Goal: Task Accomplishment & Management: Manage account settings

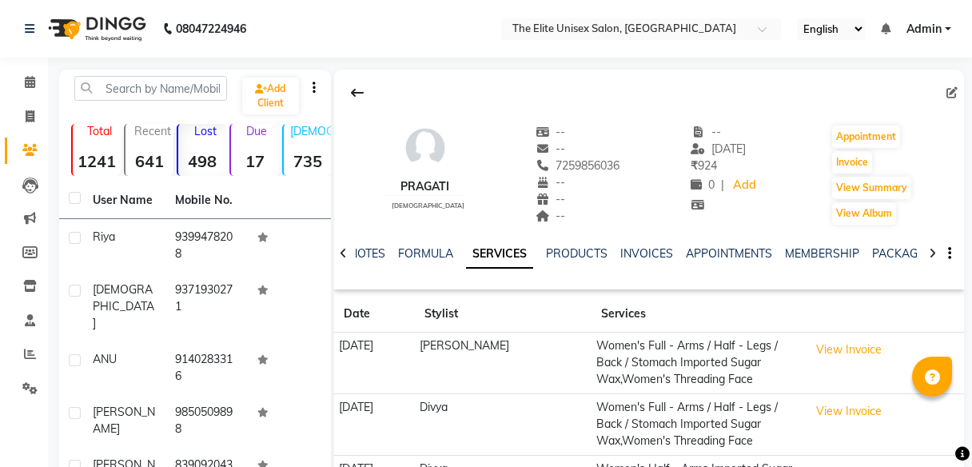
select select "100"
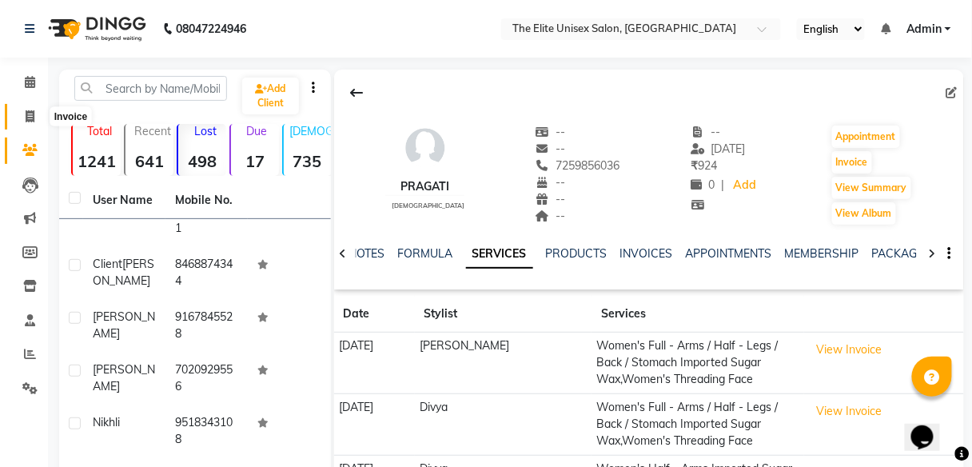
click at [26, 117] on icon at bounding box center [30, 116] width 9 height 12
select select "7086"
select select "service"
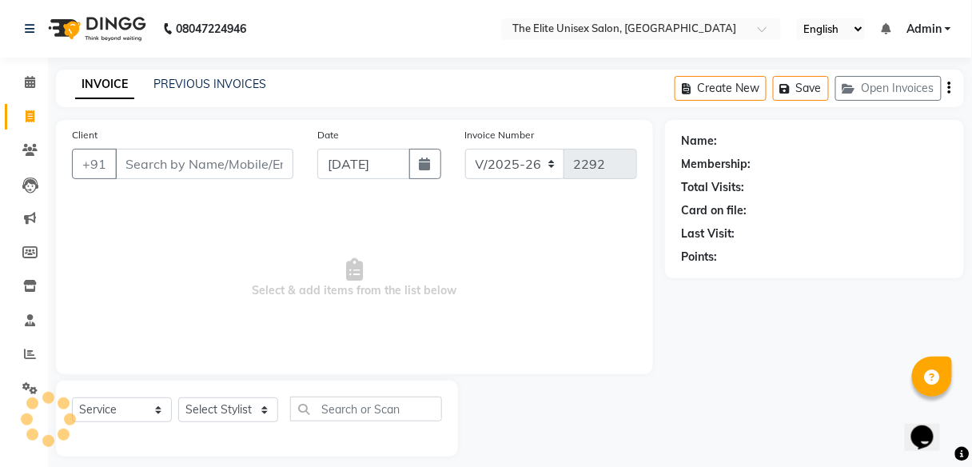
scroll to position [13, 0]
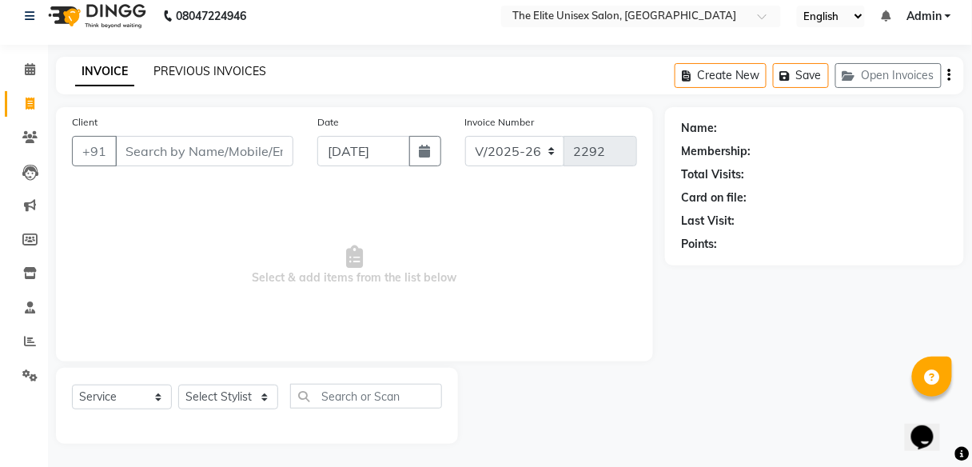
click at [193, 68] on link "PREVIOUS INVOICES" at bounding box center [209, 71] width 113 height 14
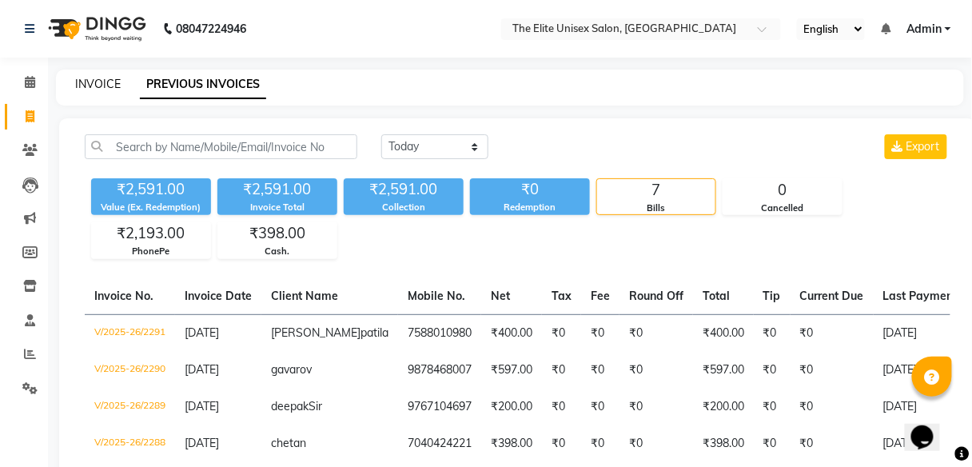
click at [107, 81] on link "INVOICE" at bounding box center [98, 84] width 46 height 14
select select "service"
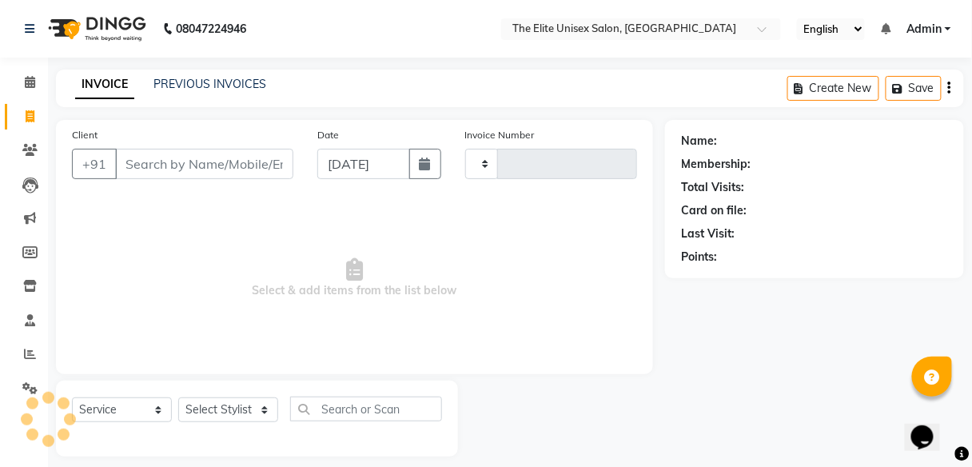
scroll to position [13, 0]
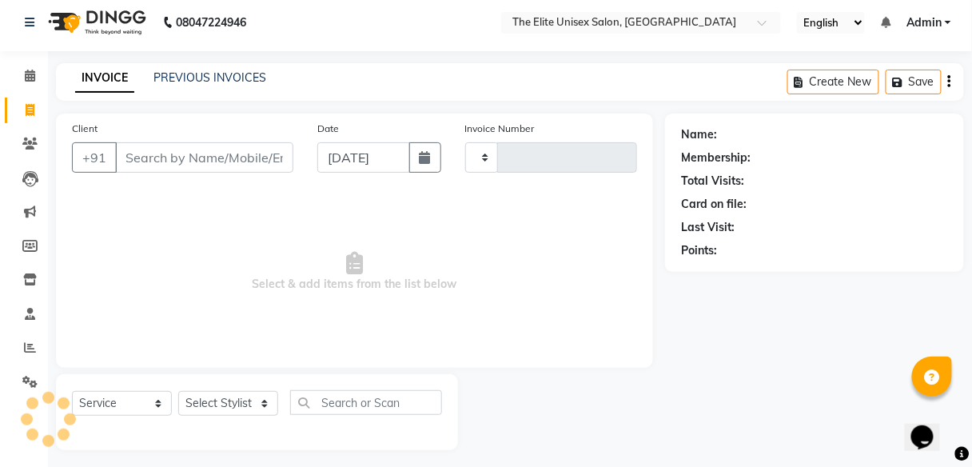
type input "2292"
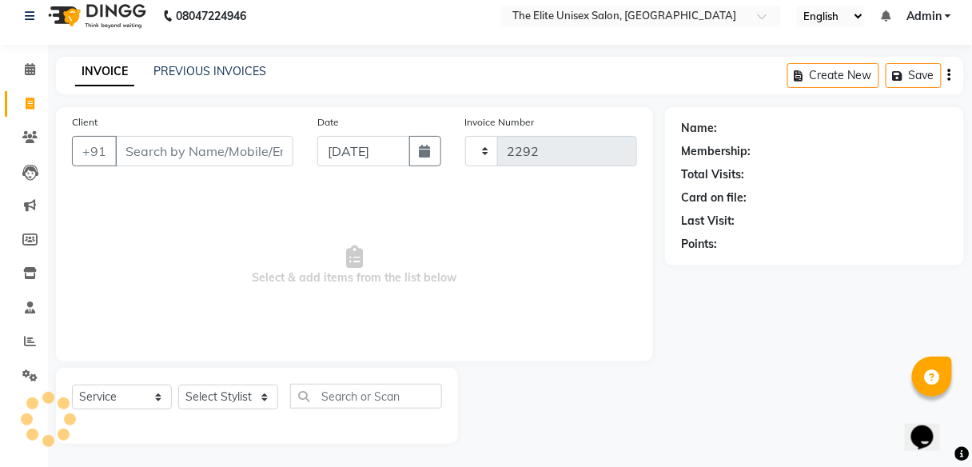
select select "7086"
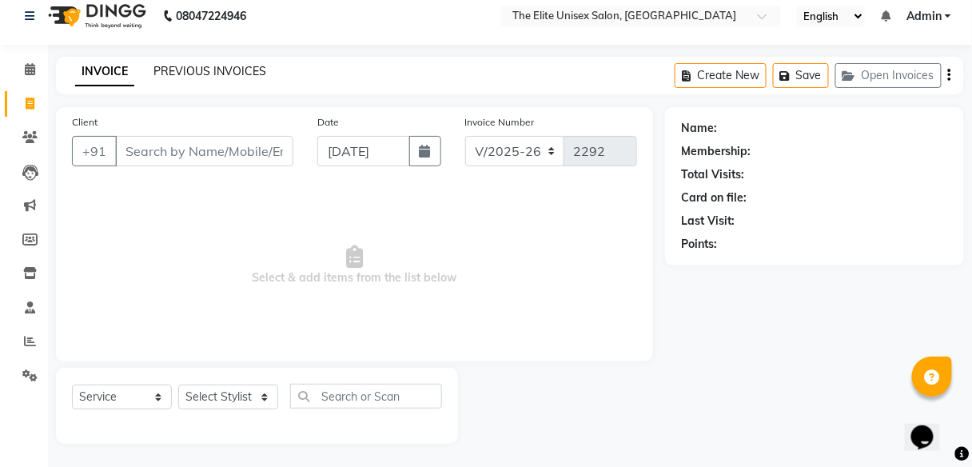
click at [246, 66] on link "PREVIOUS INVOICES" at bounding box center [209, 71] width 113 height 14
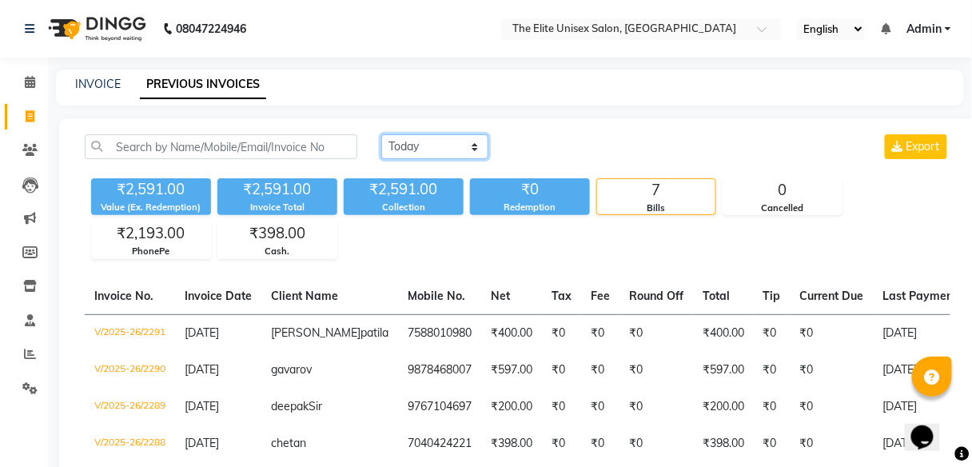
click at [452, 143] on select "[DATE] [DATE] Custom Range" at bounding box center [434, 146] width 107 height 25
click at [30, 352] on icon at bounding box center [30, 354] width 12 height 12
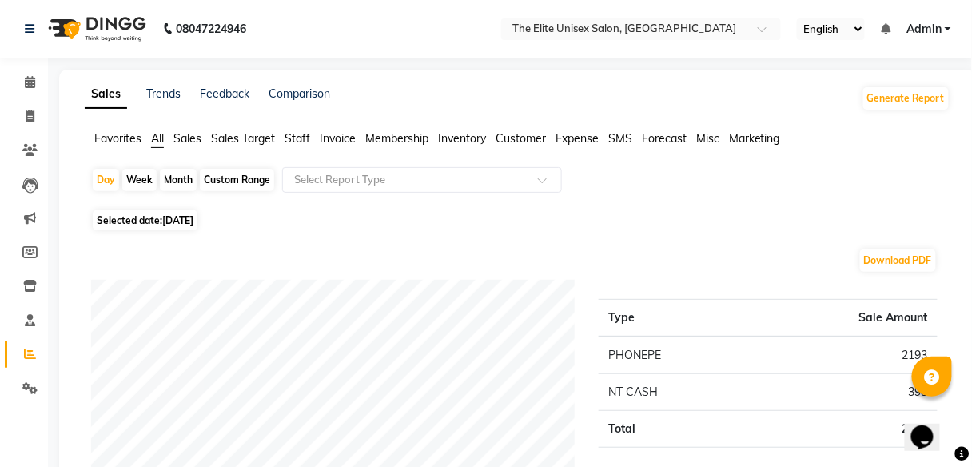
click at [234, 177] on div "Custom Range" at bounding box center [237, 180] width 74 height 22
select select "9"
select select "2025"
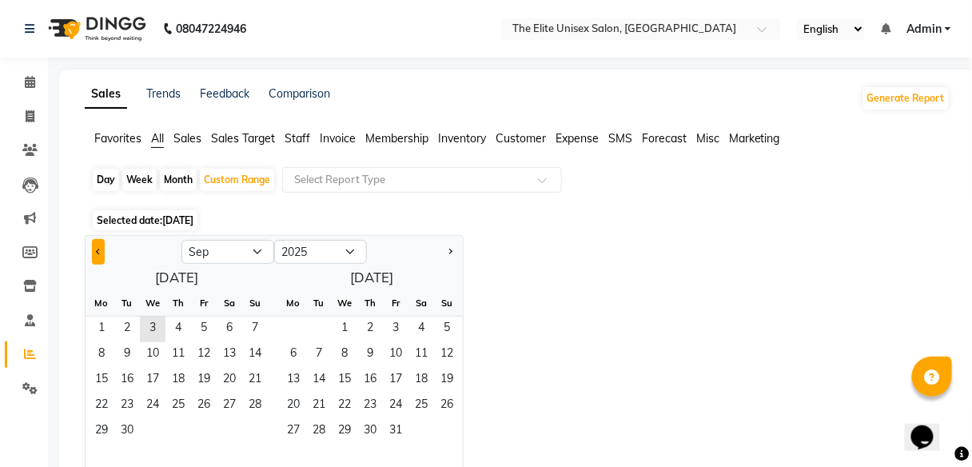
click at [103, 253] on button "Previous month" at bounding box center [98, 252] width 13 height 26
select select "8"
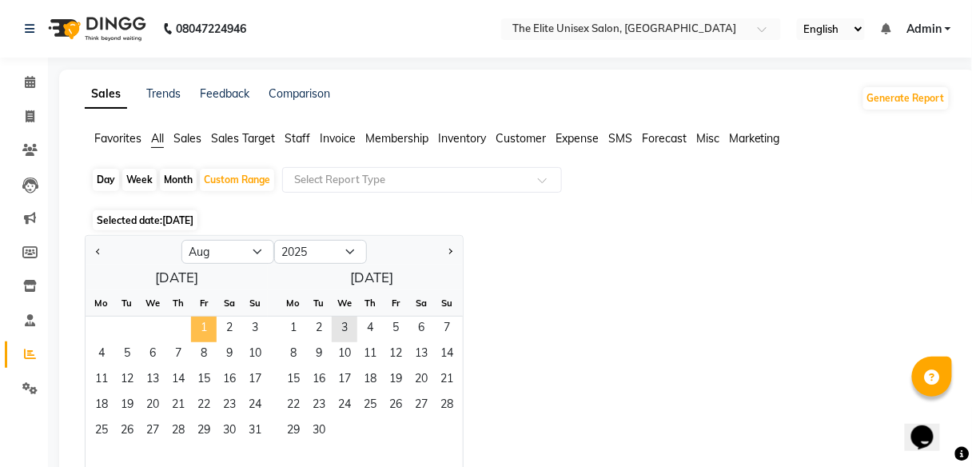
click at [213, 325] on span "1" at bounding box center [204, 330] width 26 height 26
click at [257, 425] on span "31" at bounding box center [255, 432] width 26 height 26
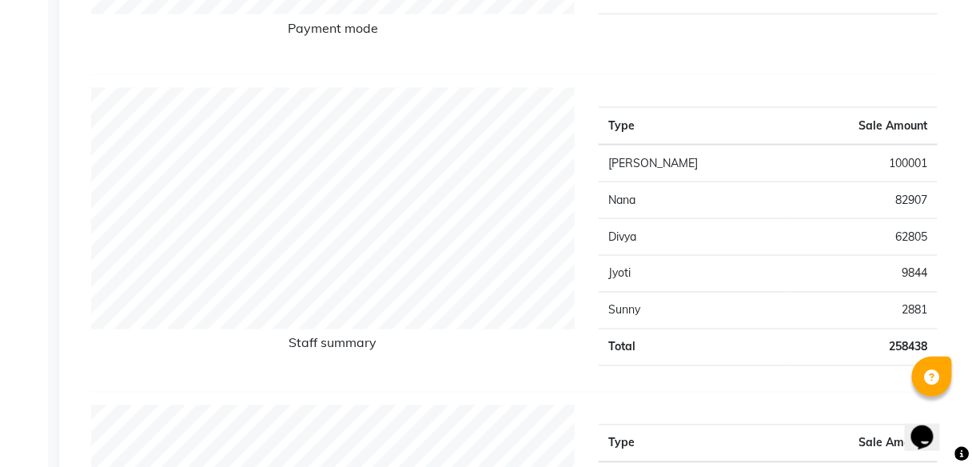
scroll to position [521, 0]
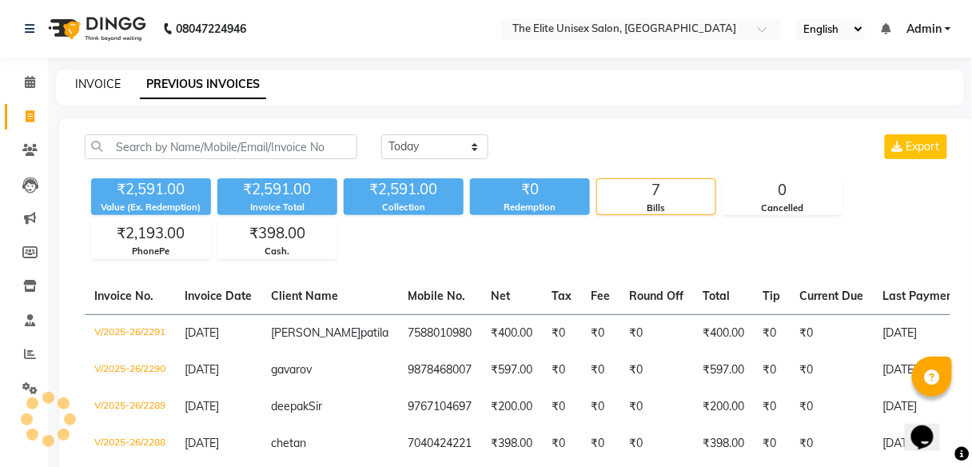
click at [102, 78] on link "INVOICE" at bounding box center [98, 84] width 46 height 14
select select "service"
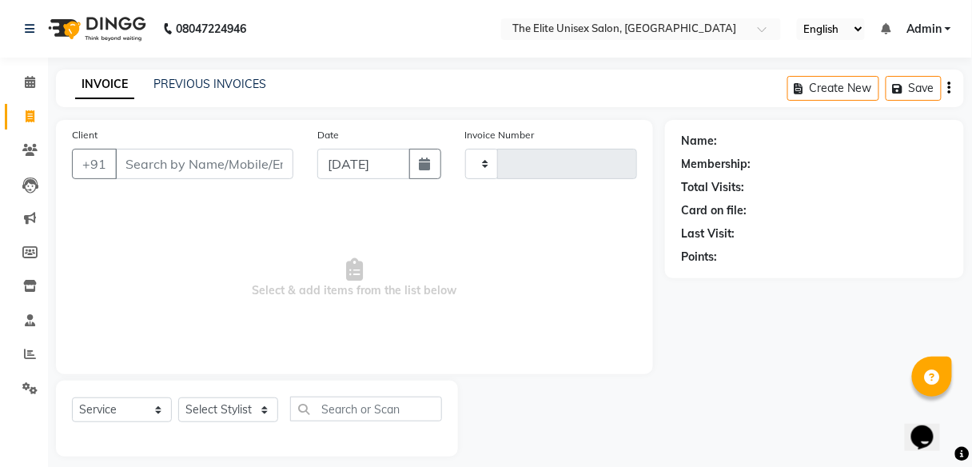
scroll to position [13, 0]
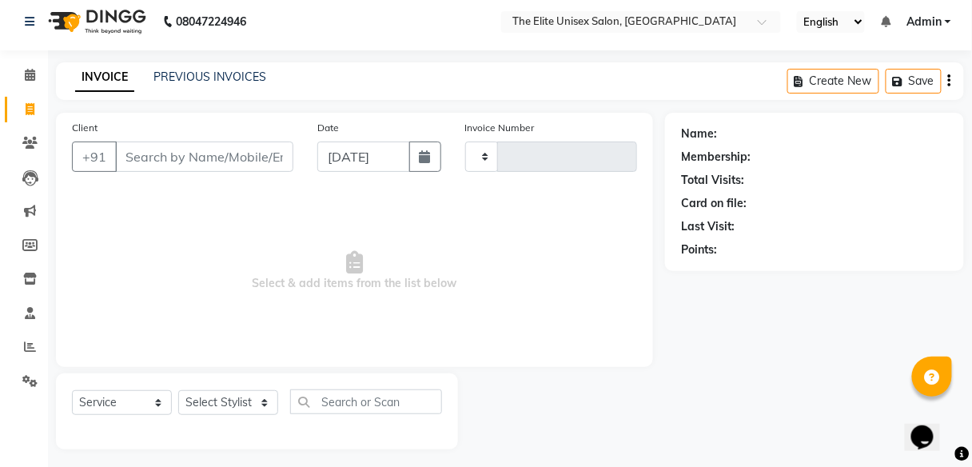
type input "2292"
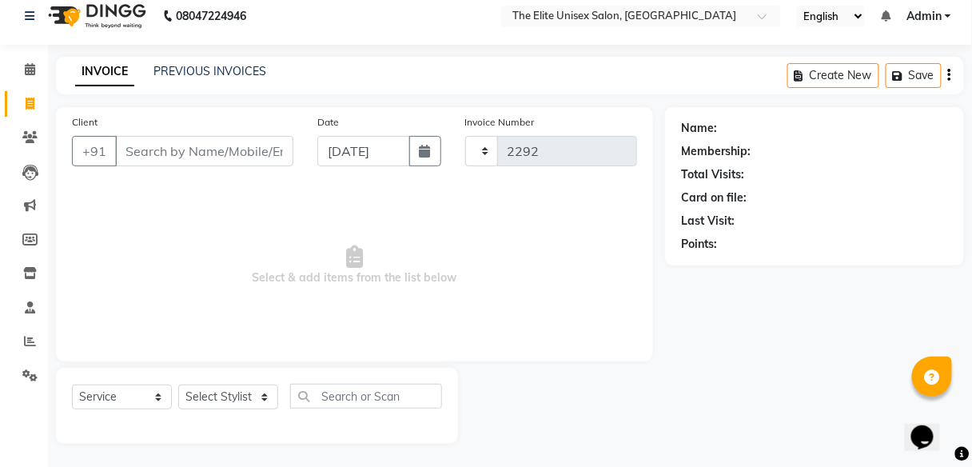
select select "7086"
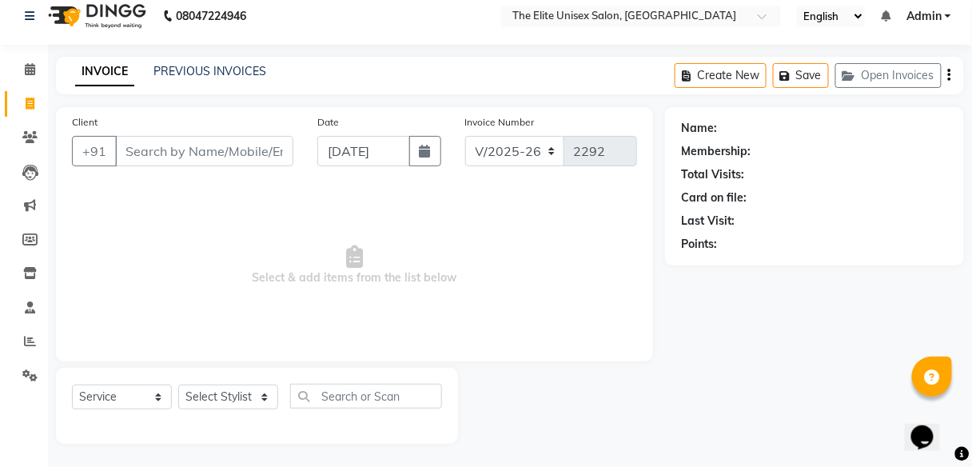
click at [150, 146] on input "Client" at bounding box center [204, 151] width 178 height 30
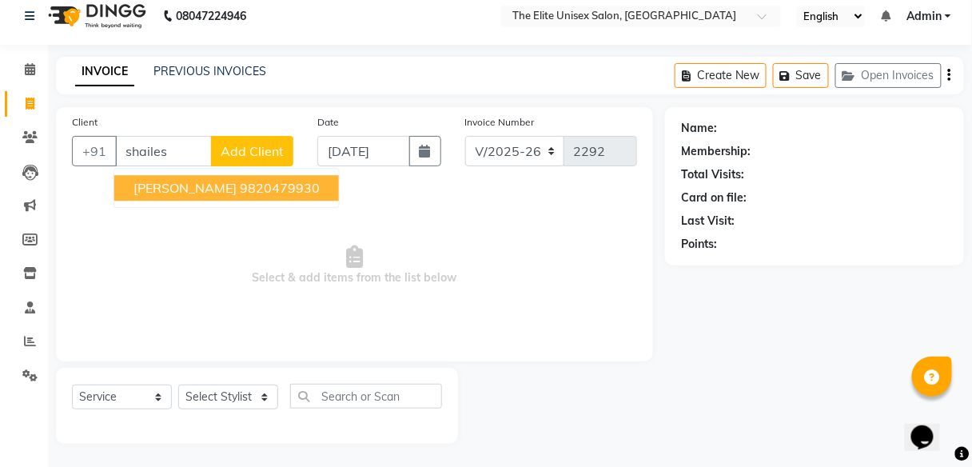
click at [240, 190] on ngb-highlight "9820479930" at bounding box center [280, 188] width 80 height 16
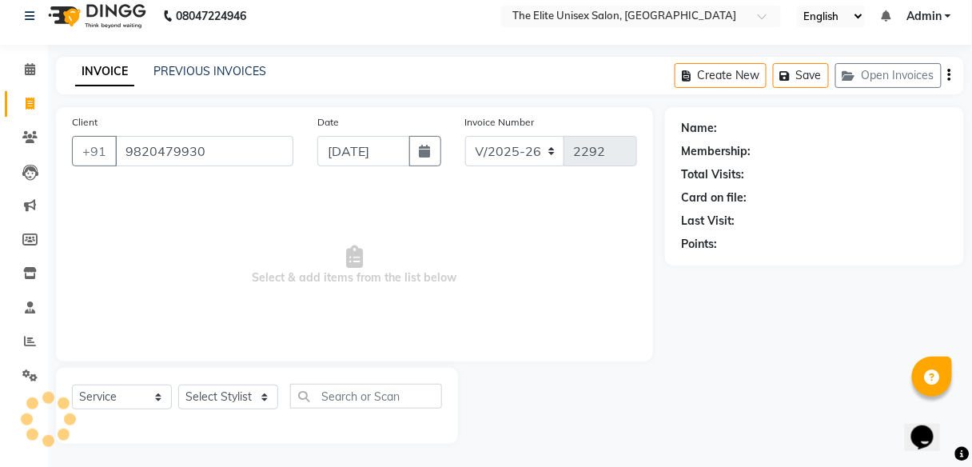
type input "9820479930"
select select "1: Object"
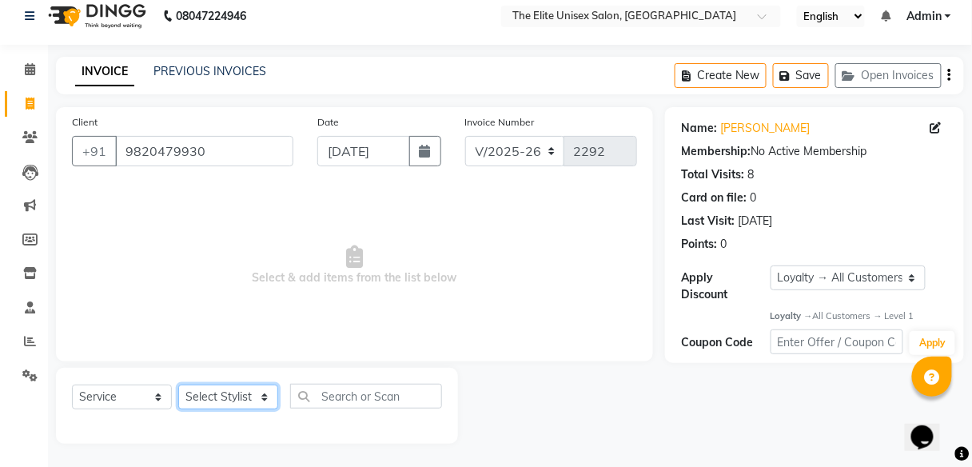
click at [236, 398] on select "Select Stylist [PERSON_NAME] Sunny" at bounding box center [228, 396] width 100 height 25
select select "85942"
click at [178, 384] on select "Select Stylist [PERSON_NAME] Sunny" at bounding box center [228, 396] width 100 height 25
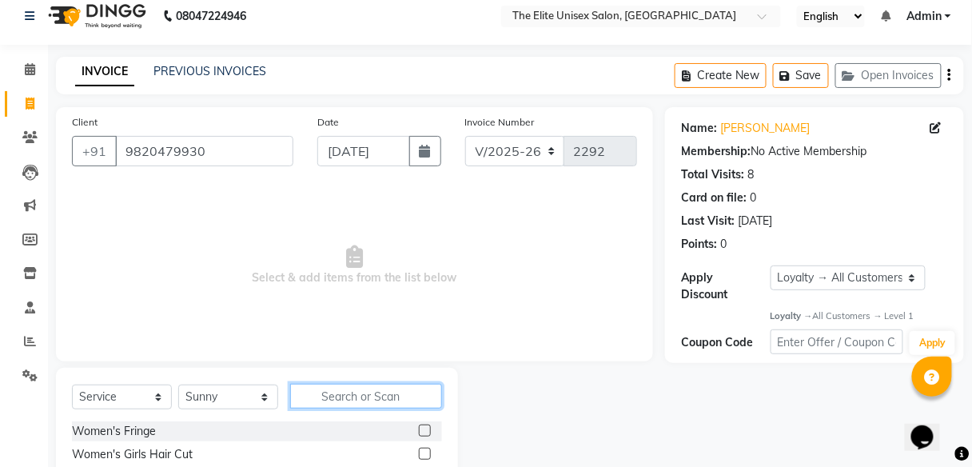
click at [350, 393] on input "text" at bounding box center [366, 396] width 152 height 25
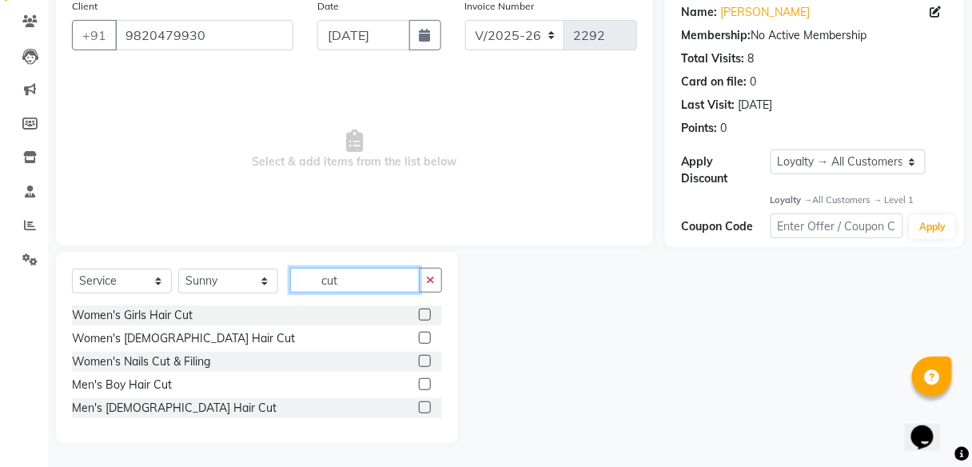
type input "cut"
click at [425, 405] on label at bounding box center [425, 407] width 12 height 12
click at [425, 405] on input "checkbox" at bounding box center [424, 408] width 10 height 10
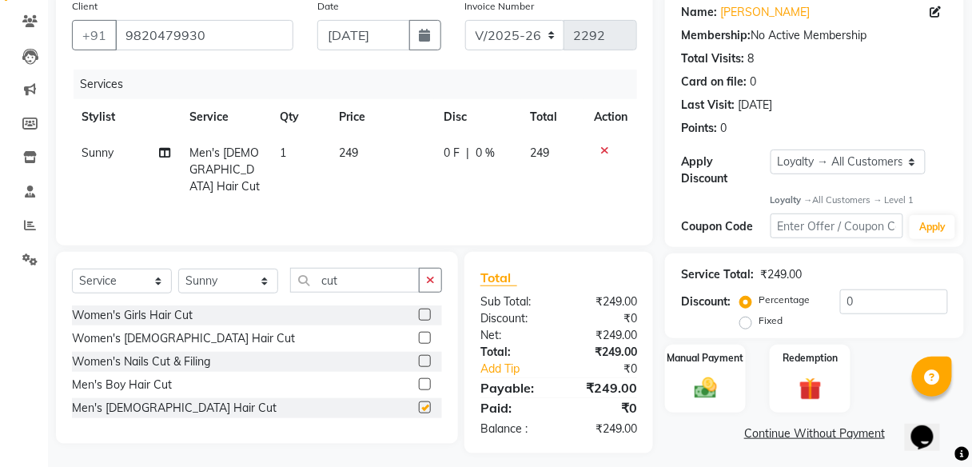
checkbox input "false"
click at [758, 323] on label "Fixed" at bounding box center [770, 320] width 24 height 14
click at [751, 323] on input "Fixed" at bounding box center [748, 320] width 11 height 11
radio input "true"
click at [873, 298] on input "0" at bounding box center [894, 301] width 108 height 25
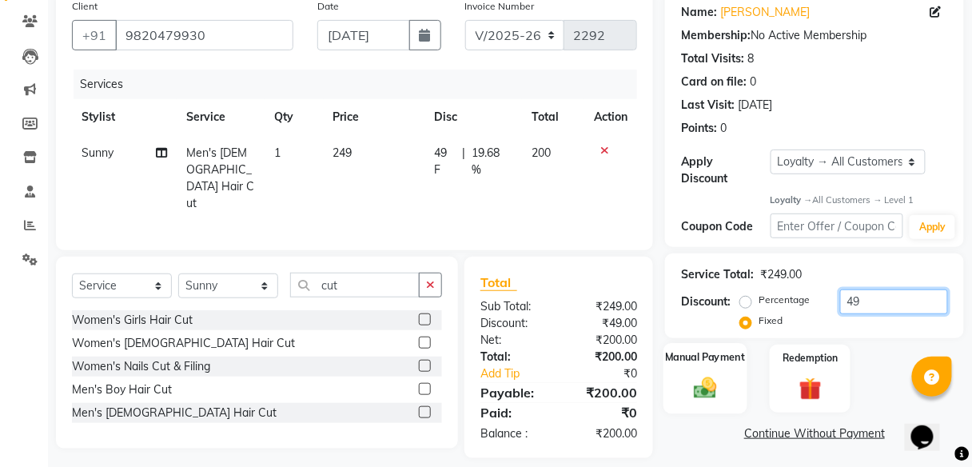
type input "49"
click at [706, 378] on img at bounding box center [706, 388] width 38 height 27
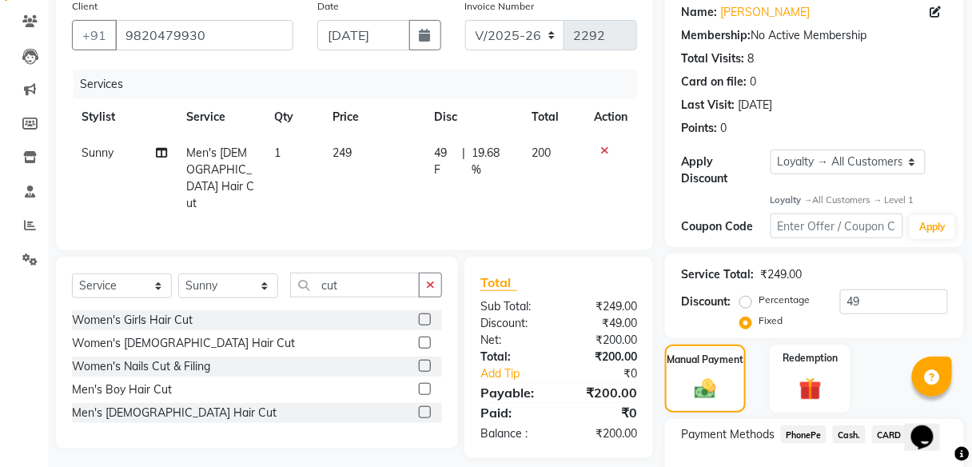
click at [797, 428] on span "PhonePe" at bounding box center [804, 434] width 46 height 18
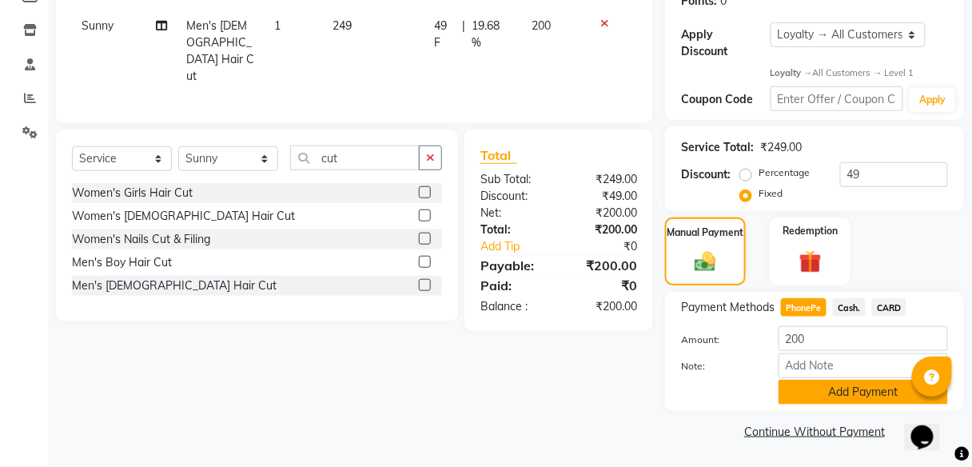
click at [834, 387] on button "Add Payment" at bounding box center [862, 392] width 169 height 25
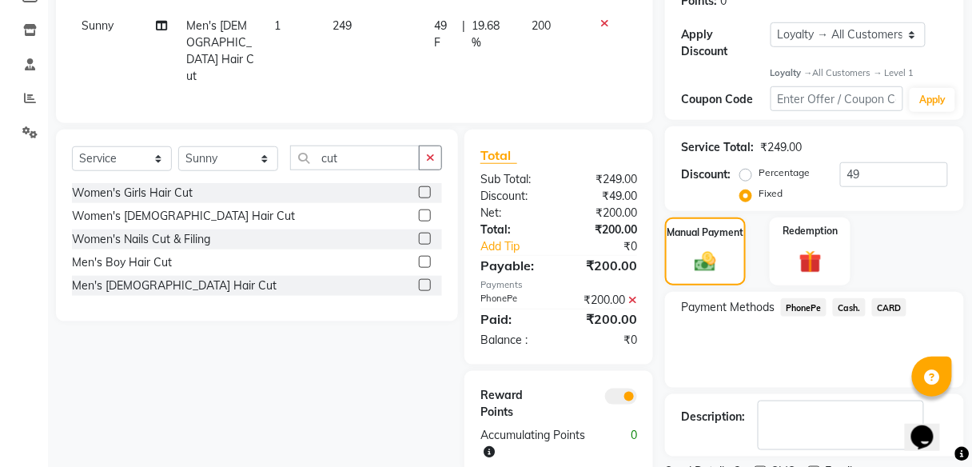
scroll to position [322, 0]
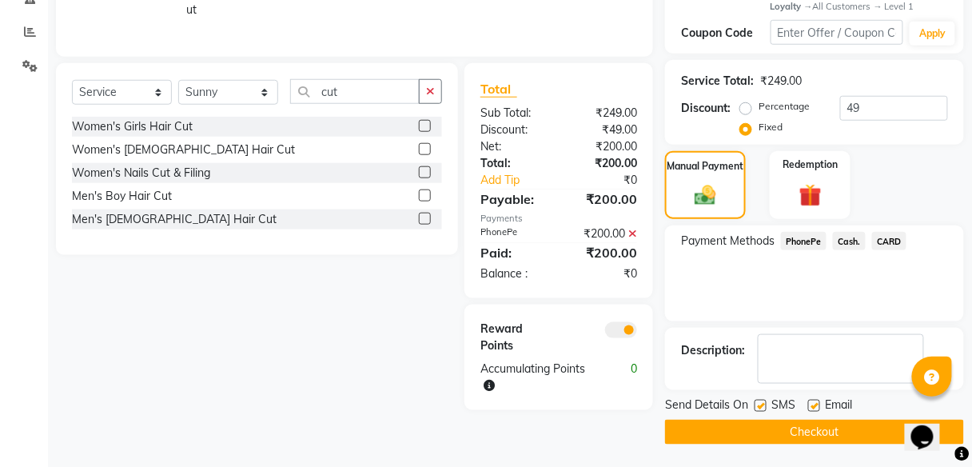
click at [755, 431] on button "Checkout" at bounding box center [814, 432] width 299 height 25
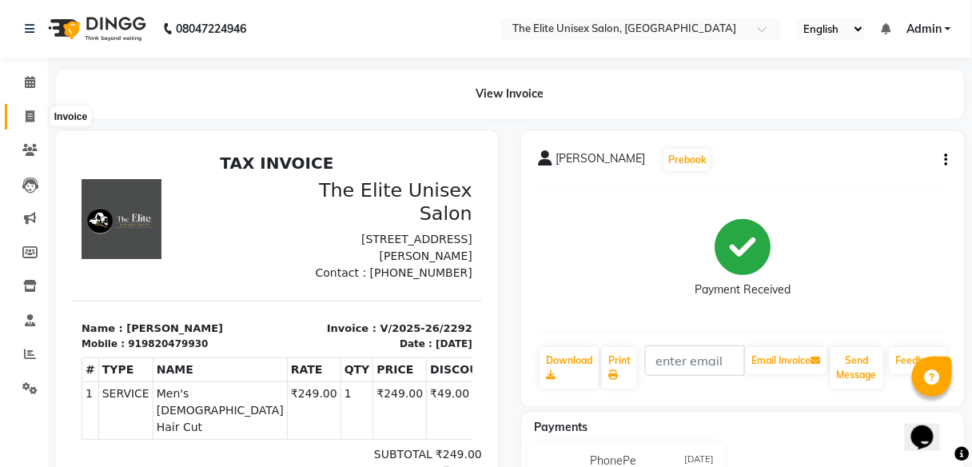
click at [21, 108] on span at bounding box center [30, 117] width 28 height 18
select select "7086"
select select "service"
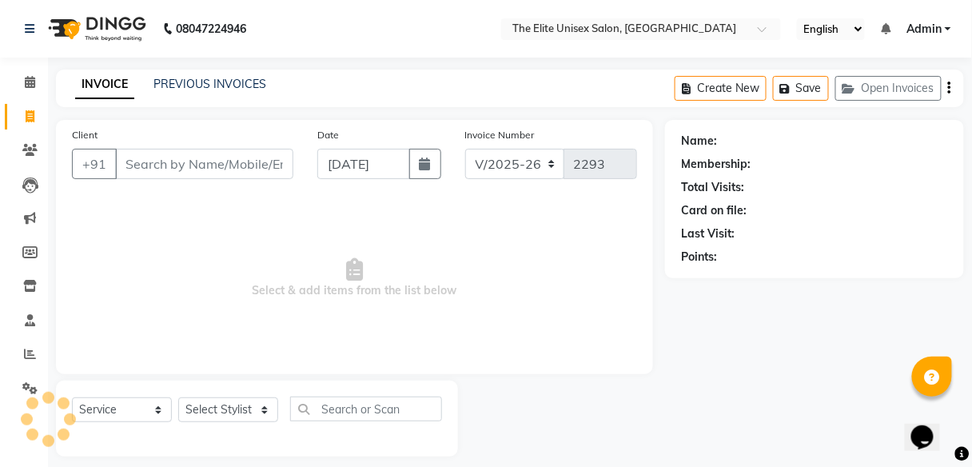
scroll to position [13, 0]
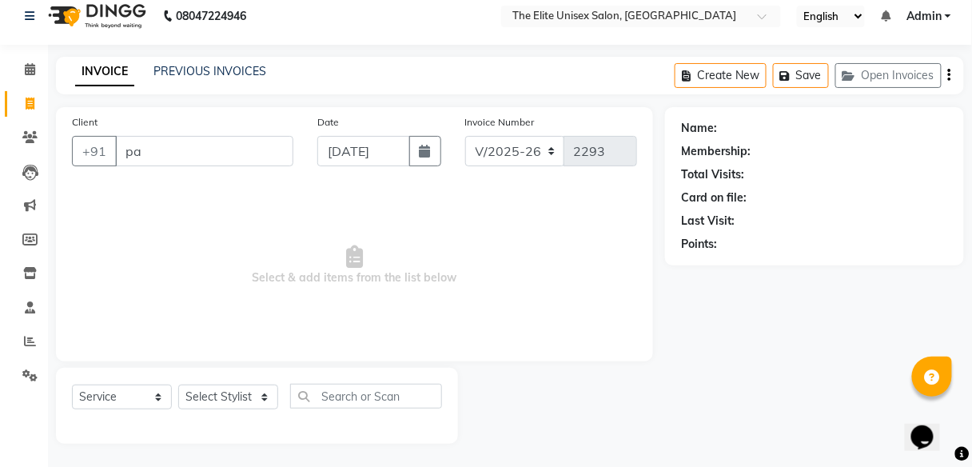
type input "p"
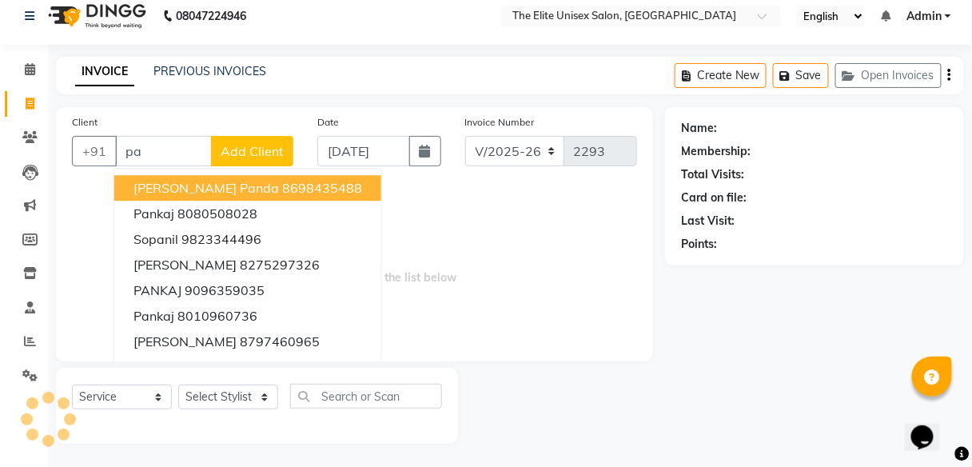
type input "p"
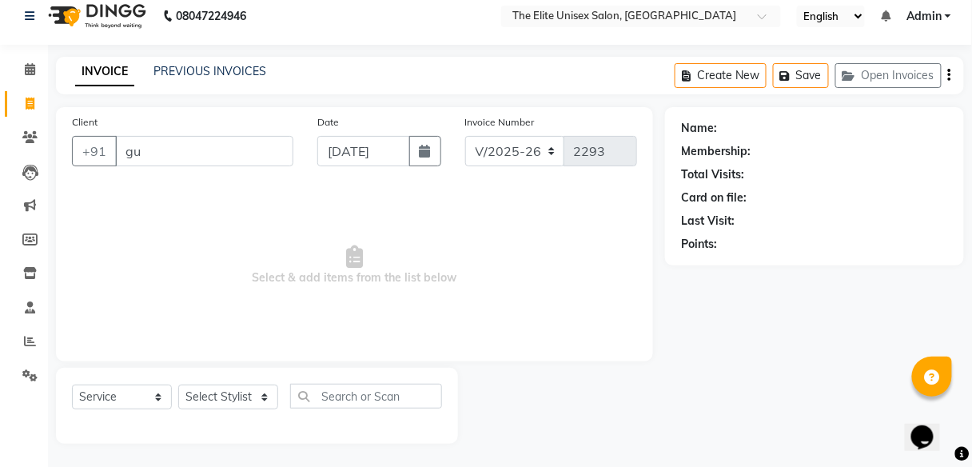
type input "g"
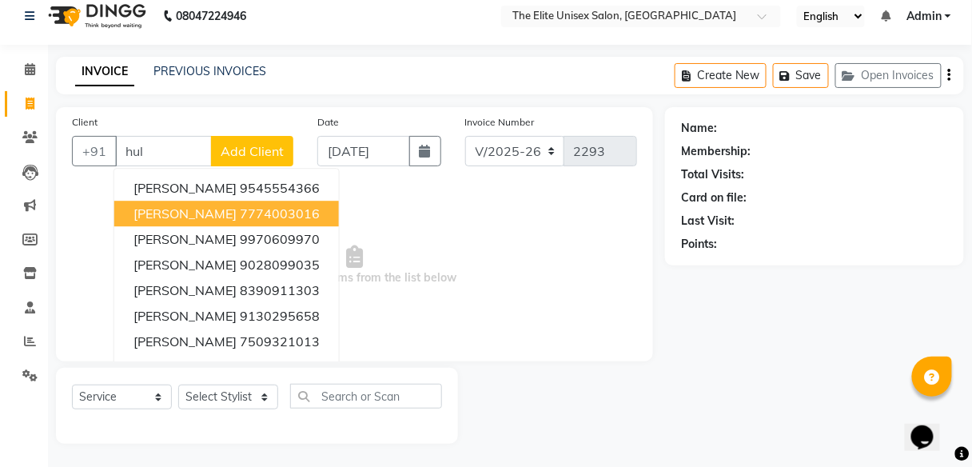
click at [264, 201] on button "[PERSON_NAME] 7774003016" at bounding box center [226, 214] width 225 height 26
type input "7774003016"
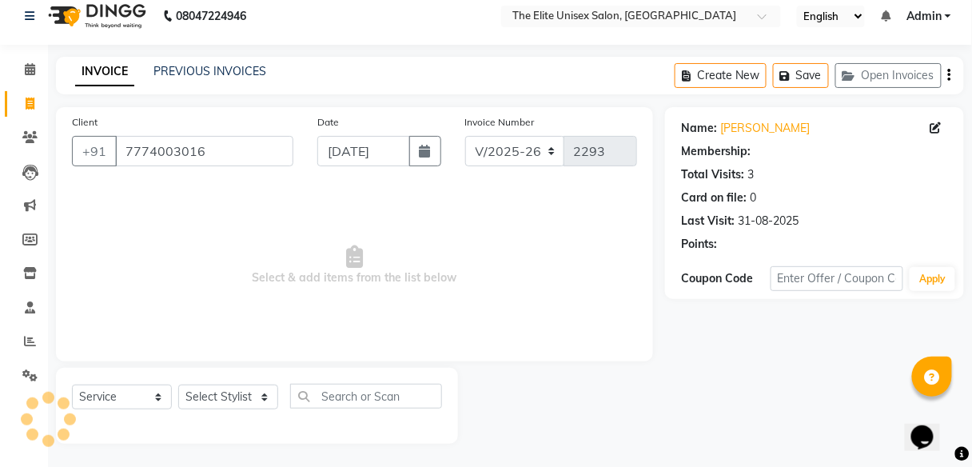
select select "1: Object"
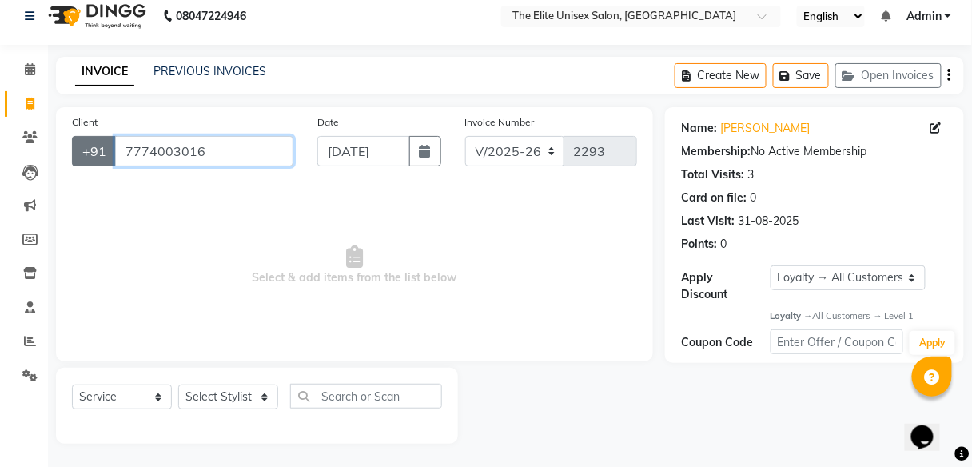
drag, startPoint x: 230, startPoint y: 152, endPoint x: 86, endPoint y: 158, distance: 144.0
click at [86, 158] on div "[PHONE_NUMBER]" at bounding box center [182, 151] width 221 height 30
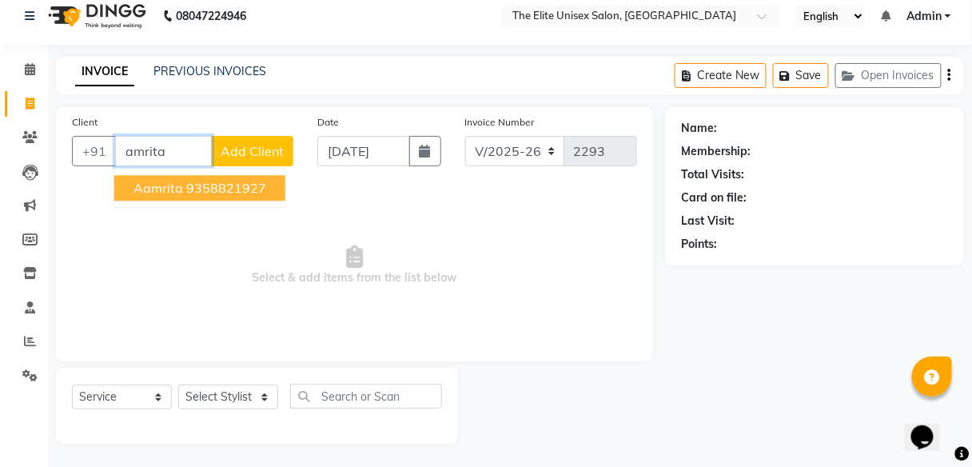
click at [197, 188] on ngb-highlight "9358821927" at bounding box center [226, 188] width 80 height 16
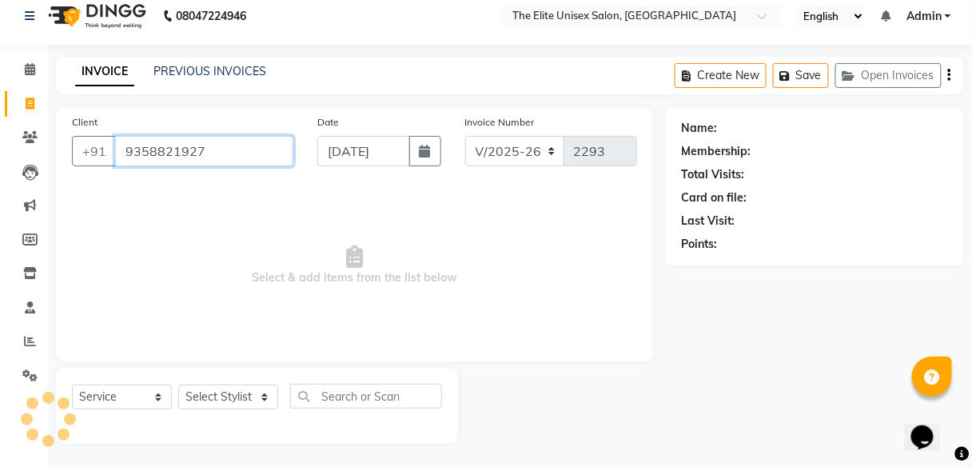
type input "9358821927"
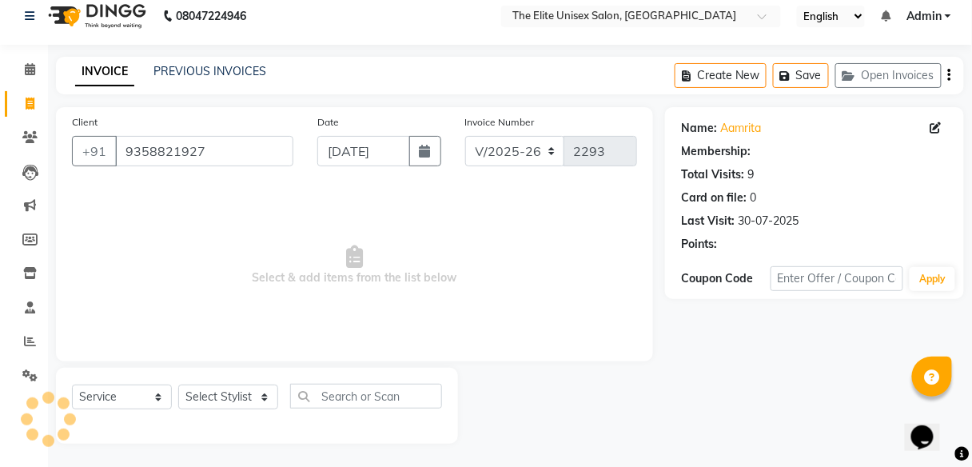
select select "1: Object"
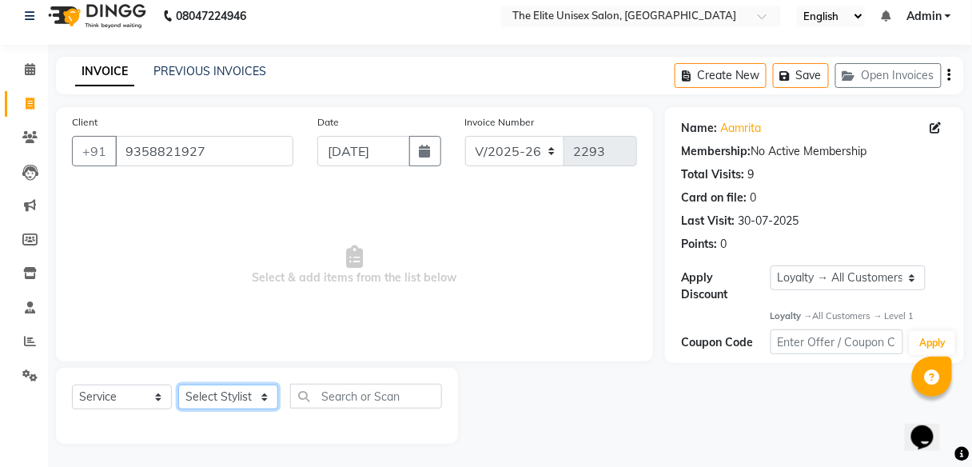
click at [208, 393] on select "Select Stylist [PERSON_NAME] Sunny" at bounding box center [228, 396] width 100 height 25
select select "59551"
click at [178, 384] on select "Select Stylist [PERSON_NAME] Sunny" at bounding box center [228, 396] width 100 height 25
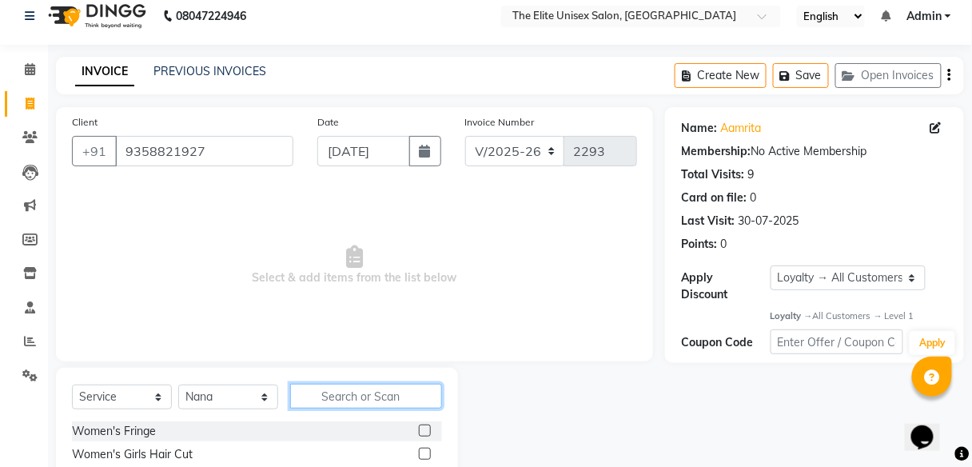
click at [352, 386] on input "text" at bounding box center [366, 396] width 152 height 25
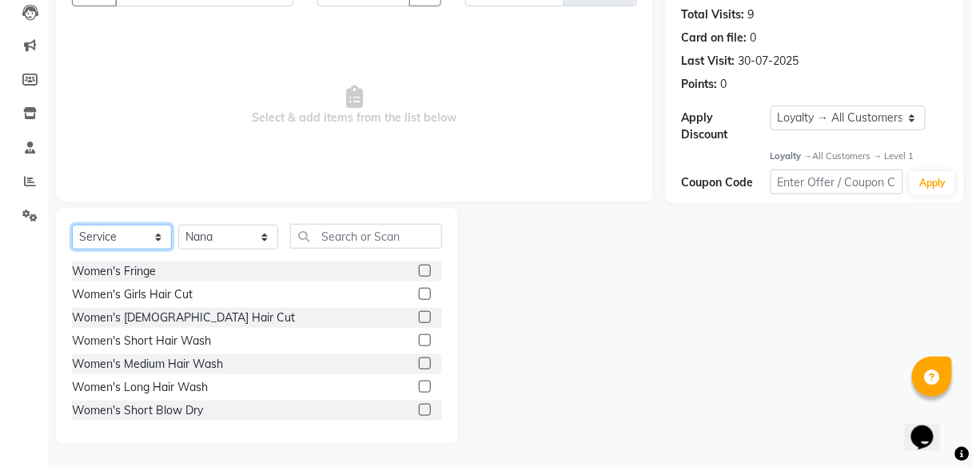
click at [102, 237] on select "Select Service Product Membership Package Voucher Prepaid Gift Card" at bounding box center [122, 237] width 100 height 25
select select "package"
click at [72, 249] on select "Select Service Product Membership Package Voucher Prepaid Gift Card" at bounding box center [122, 237] width 100 height 25
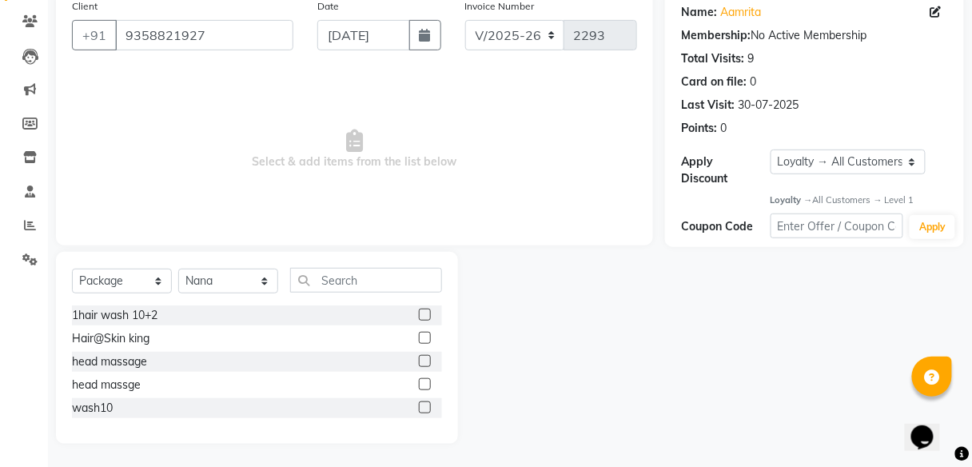
click at [424, 313] on label at bounding box center [425, 315] width 12 height 12
click at [424, 313] on input "checkbox" at bounding box center [424, 315] width 10 height 10
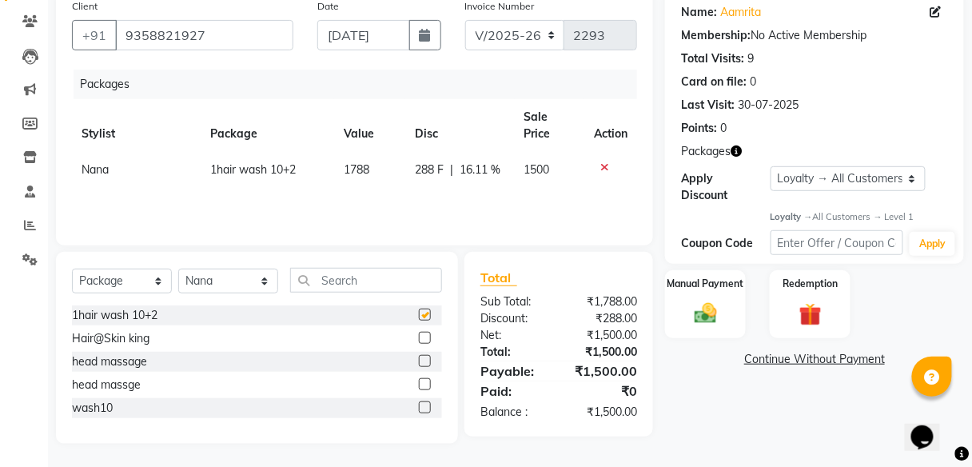
checkbox input "false"
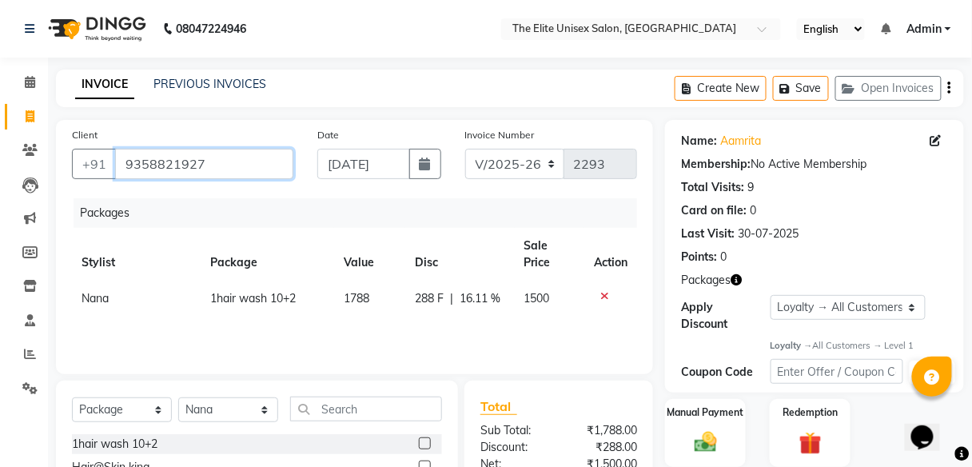
drag, startPoint x: 227, startPoint y: 155, endPoint x: 64, endPoint y: 165, distance: 163.3
click at [64, 165] on div "Client [PHONE_NUMBER]" at bounding box center [182, 159] width 245 height 66
click at [607, 293] on icon at bounding box center [604, 295] width 9 height 11
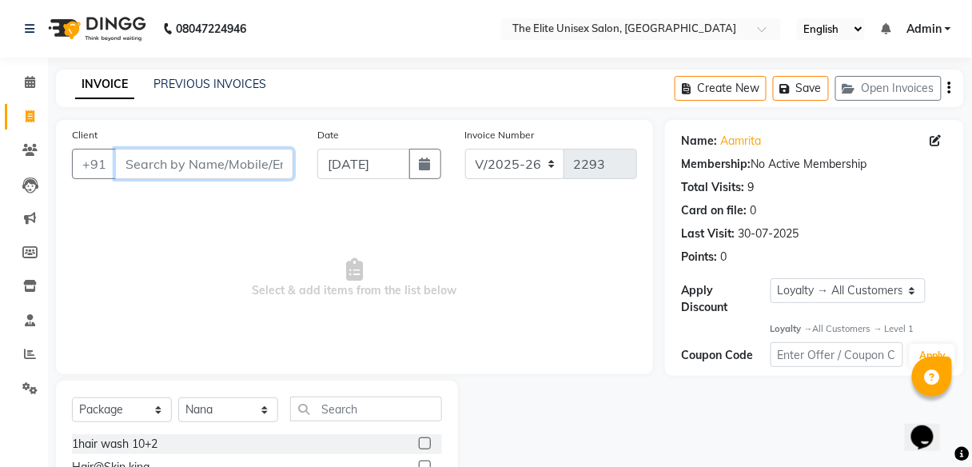
click at [173, 153] on input "Client" at bounding box center [204, 164] width 178 height 30
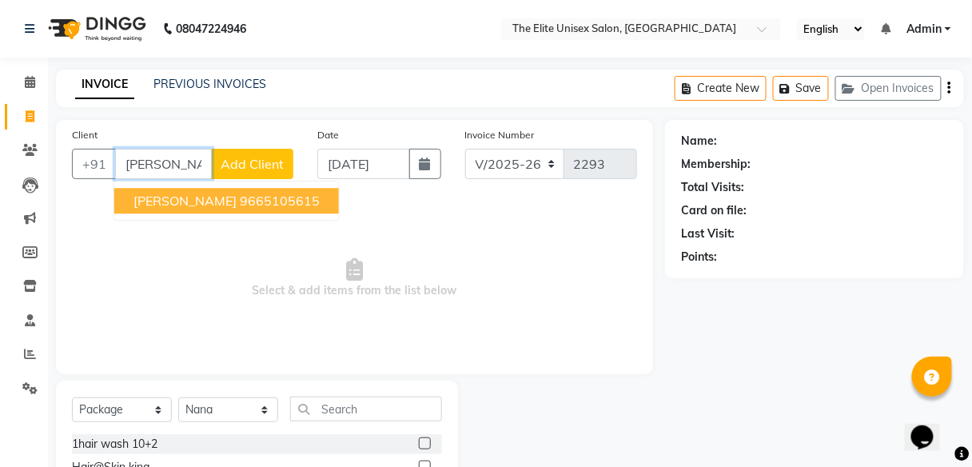
click at [240, 203] on ngb-highlight "9665105615" at bounding box center [280, 201] width 80 height 16
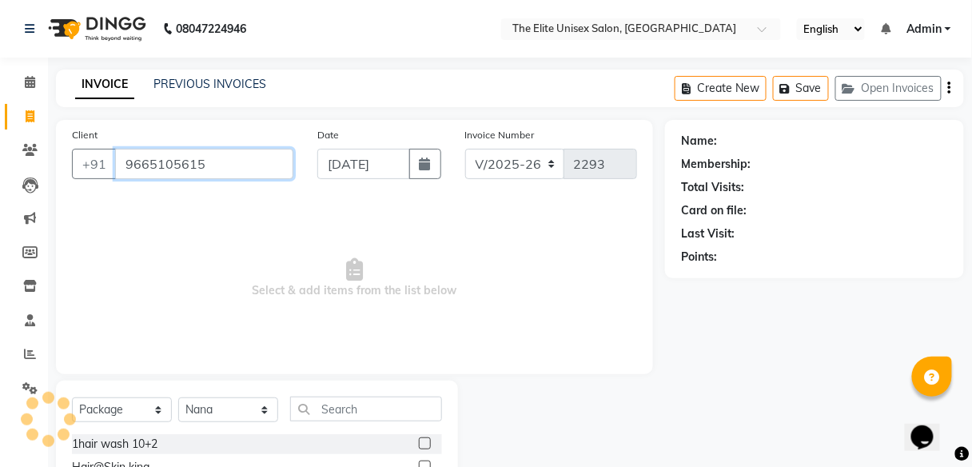
type input "9665105615"
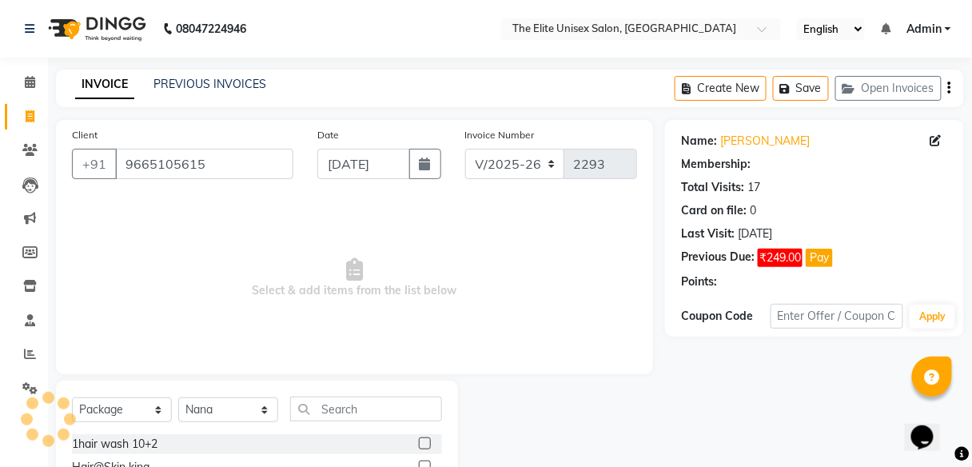
select select "1: Object"
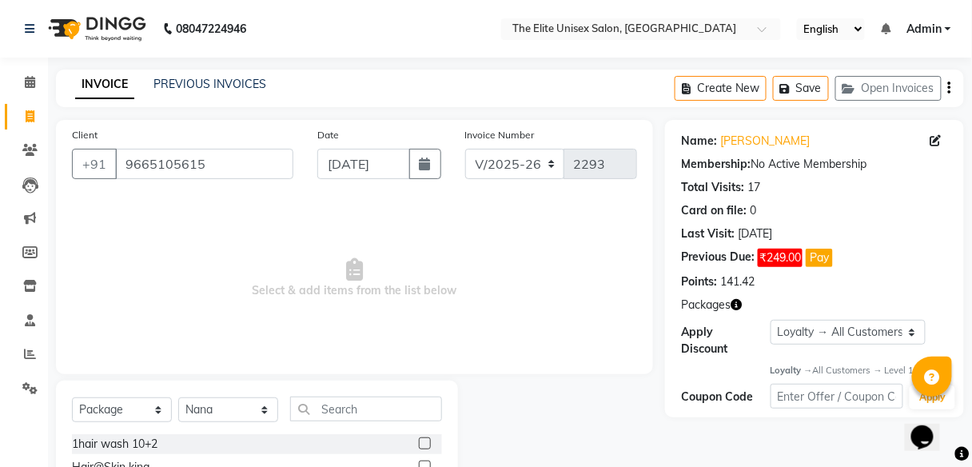
scroll to position [129, 0]
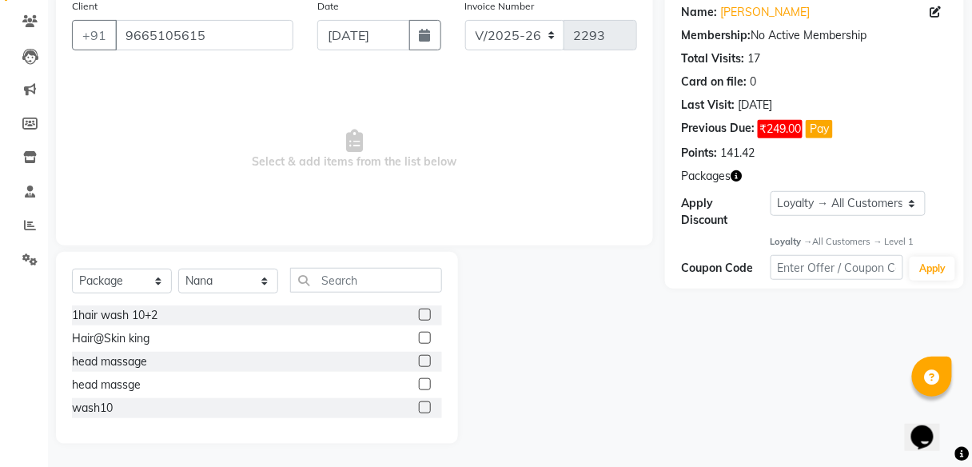
click at [426, 311] on label at bounding box center [425, 315] width 12 height 12
click at [426, 311] on input "checkbox" at bounding box center [424, 315] width 10 height 10
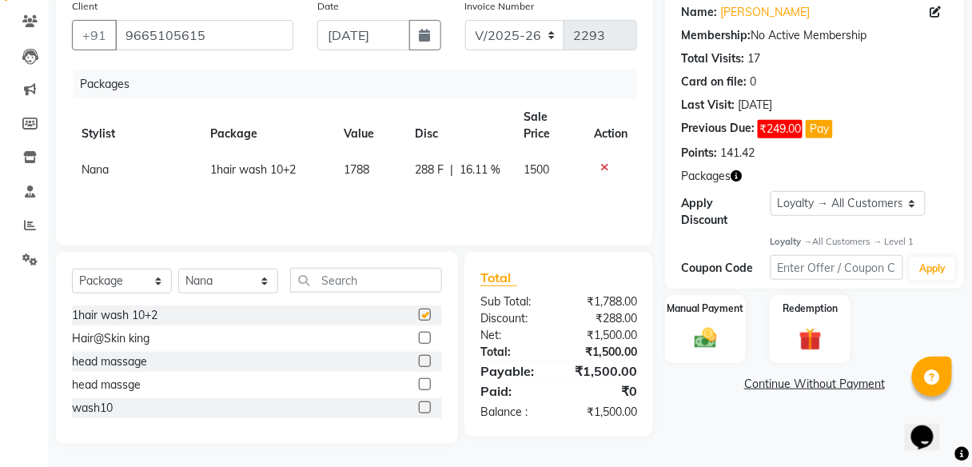
checkbox input "false"
click at [605, 162] on icon at bounding box center [604, 166] width 9 height 11
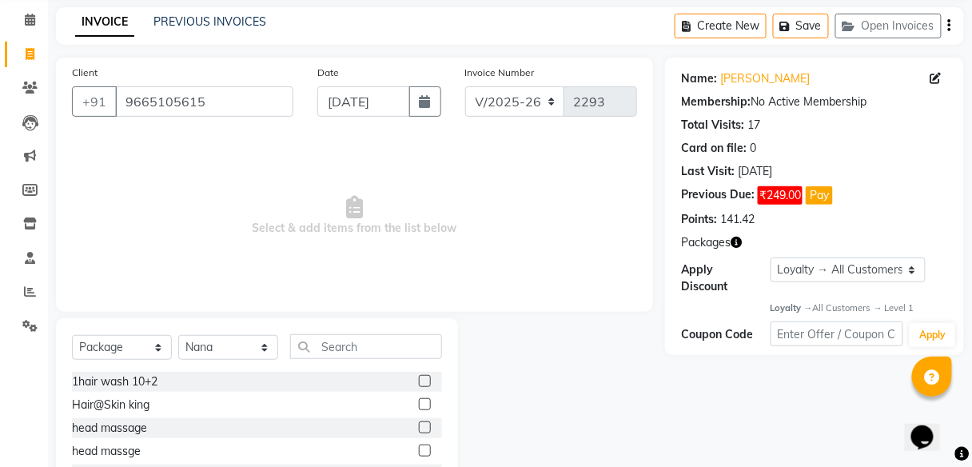
scroll to position [64, 0]
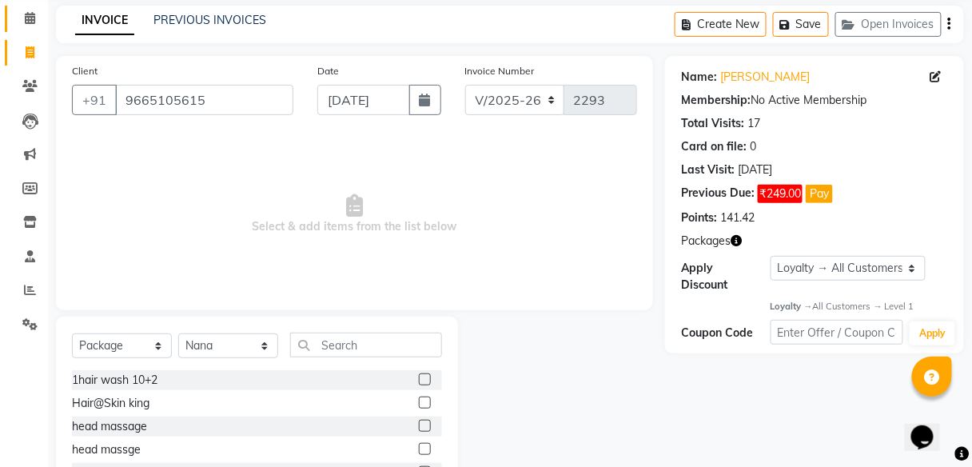
click at [30, 7] on link "Calendar" at bounding box center [24, 19] width 38 height 26
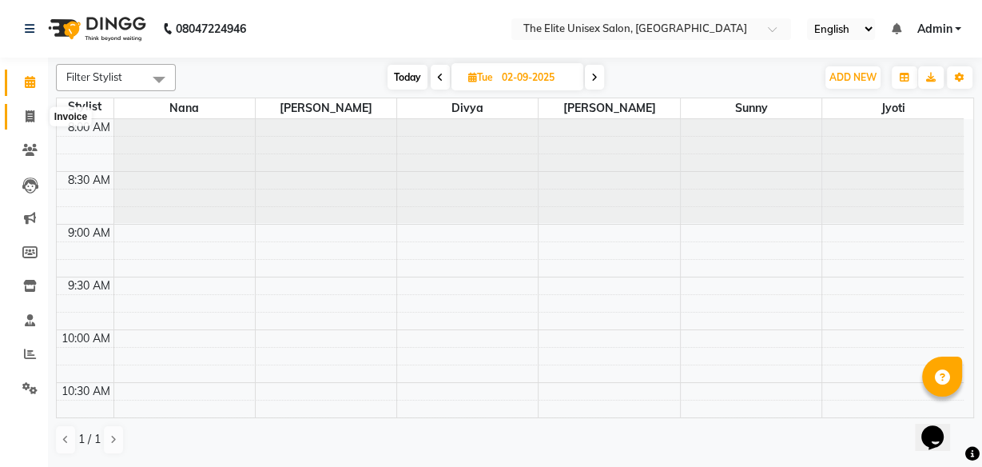
click at [32, 124] on span at bounding box center [30, 117] width 28 height 18
select select "service"
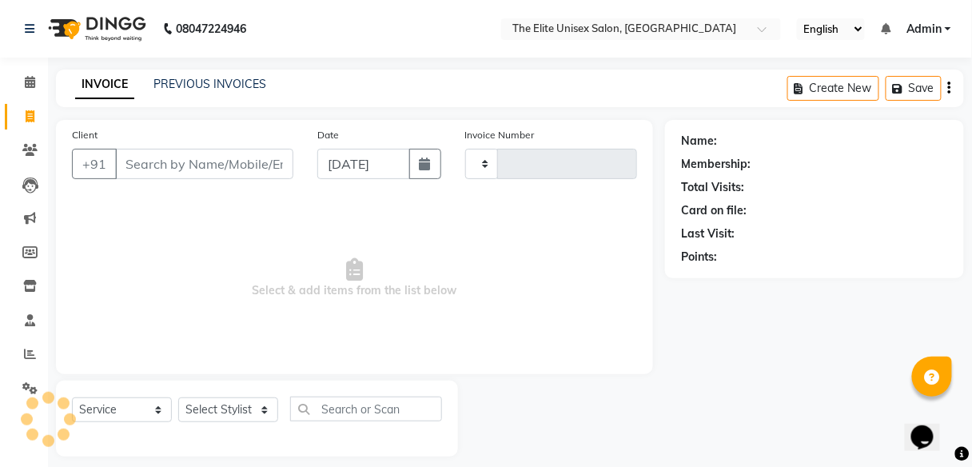
type input "2293"
select select "7086"
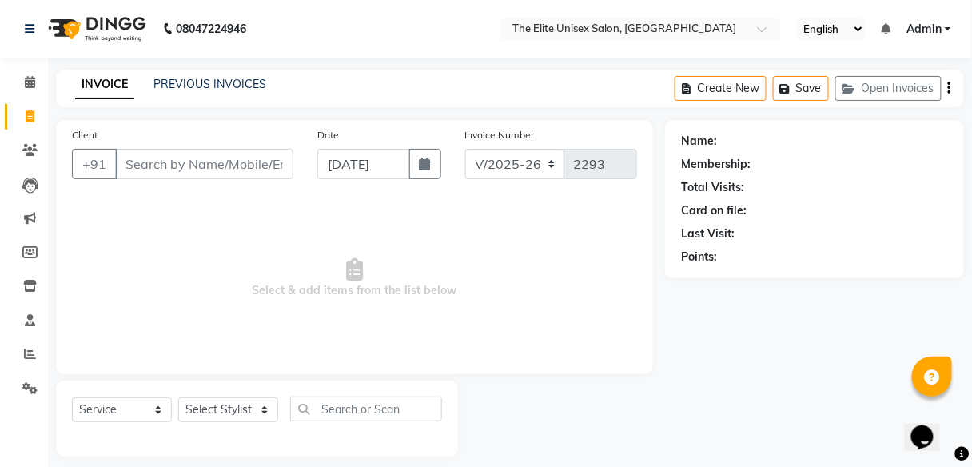
click at [161, 181] on div "Client +91" at bounding box center [182, 159] width 245 height 66
click at [163, 169] on input "Client" at bounding box center [204, 164] width 178 height 30
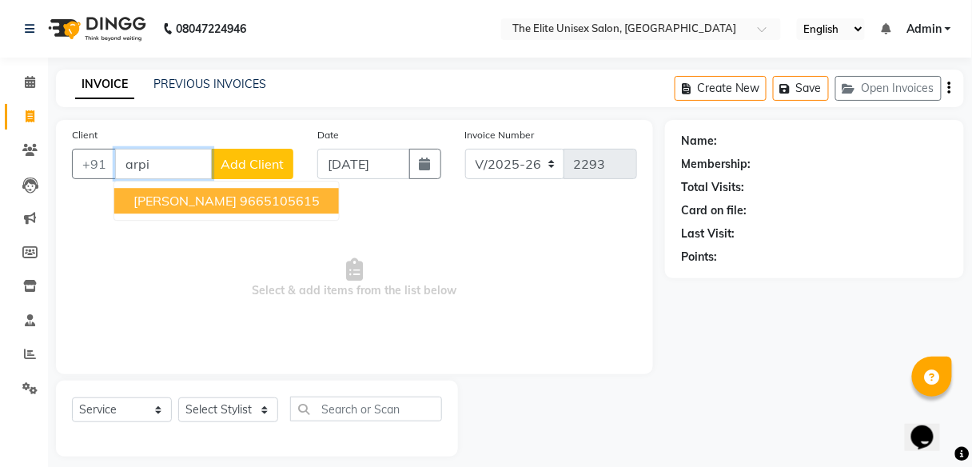
click at [240, 205] on ngb-highlight "9665105615" at bounding box center [280, 201] width 80 height 16
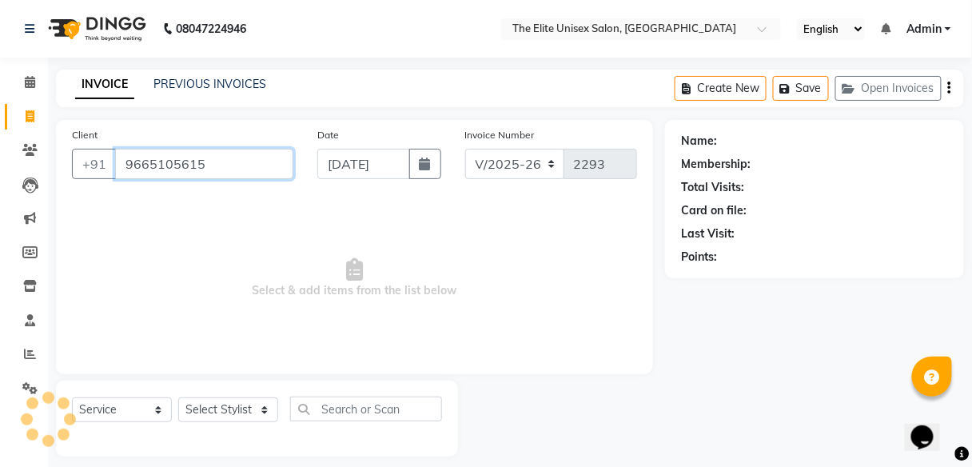
type input "9665105615"
select select "1: Object"
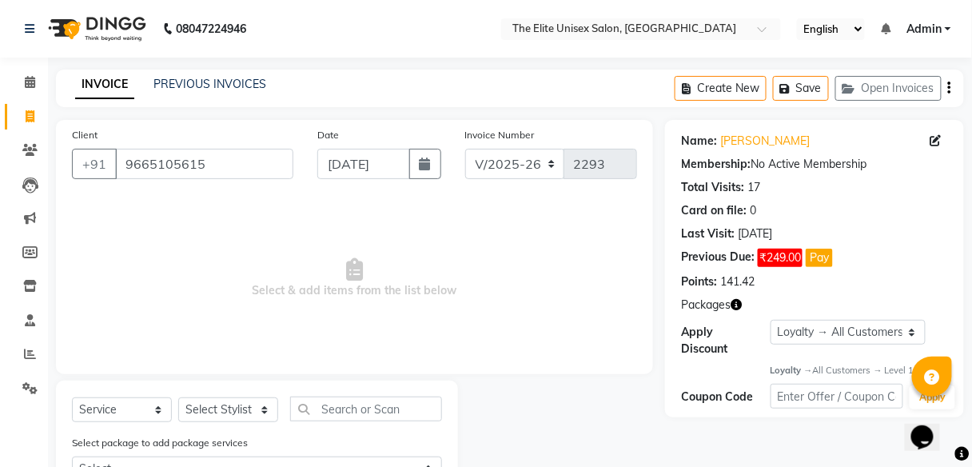
scroll to position [66, 0]
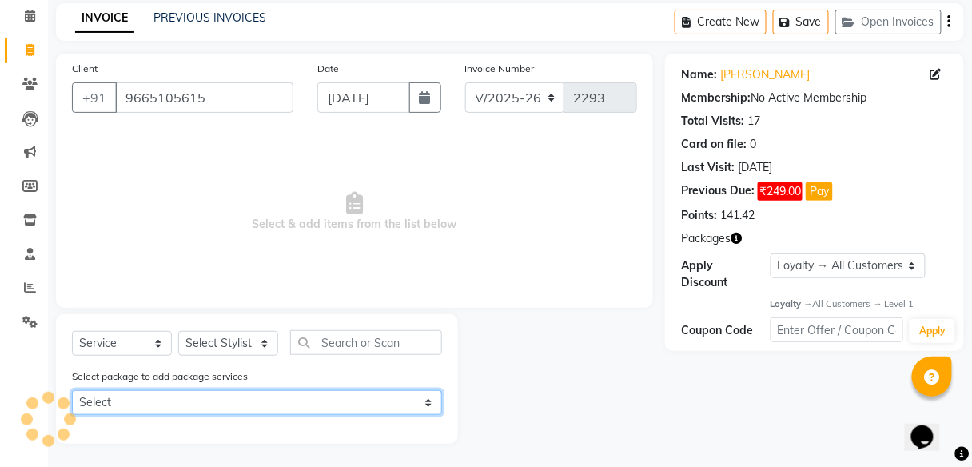
click at [253, 398] on select "Select 1hair wash 10+2 head massge" at bounding box center [257, 402] width 370 height 25
select select "1: Object"
click at [72, 390] on select "Select 1hair wash 10+2 head massge" at bounding box center [257, 402] width 370 height 25
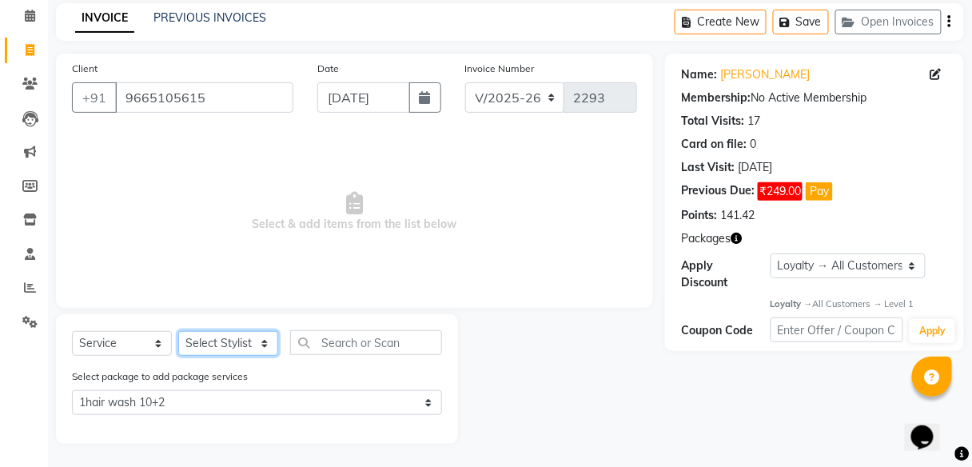
click at [249, 341] on select "Select Stylist [PERSON_NAME] Sunny" at bounding box center [228, 343] width 100 height 25
click at [178, 331] on select "Select Stylist [PERSON_NAME] Sunny" at bounding box center [228, 343] width 100 height 25
click at [233, 351] on select "Select Stylist [PERSON_NAME] Sunny" at bounding box center [228, 343] width 100 height 25
select select "89801"
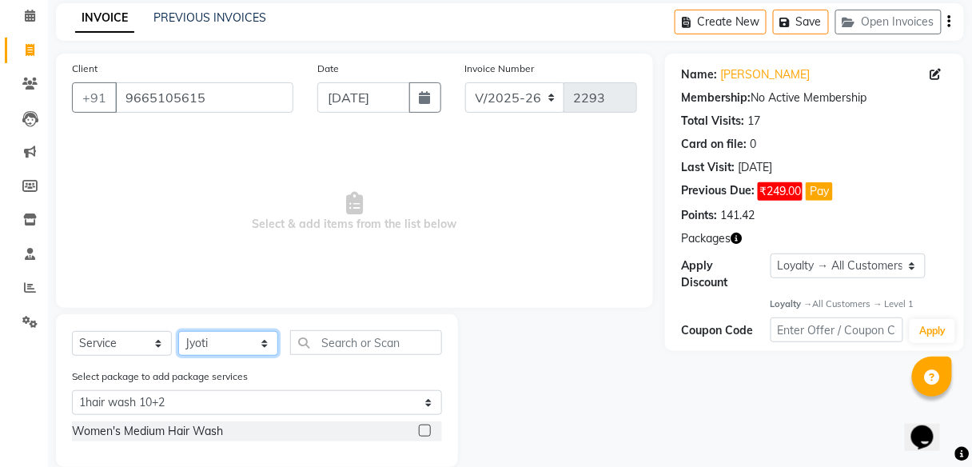
click at [178, 331] on select "Select Stylist [PERSON_NAME] Sunny" at bounding box center [228, 343] width 100 height 25
click at [424, 428] on label at bounding box center [425, 430] width 12 height 12
click at [424, 428] on input "checkbox" at bounding box center [424, 431] width 10 height 10
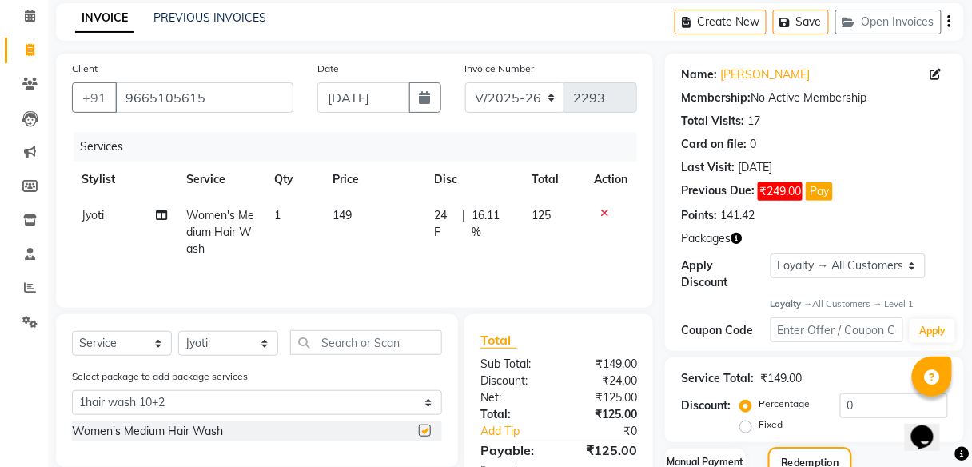
checkbox input "false"
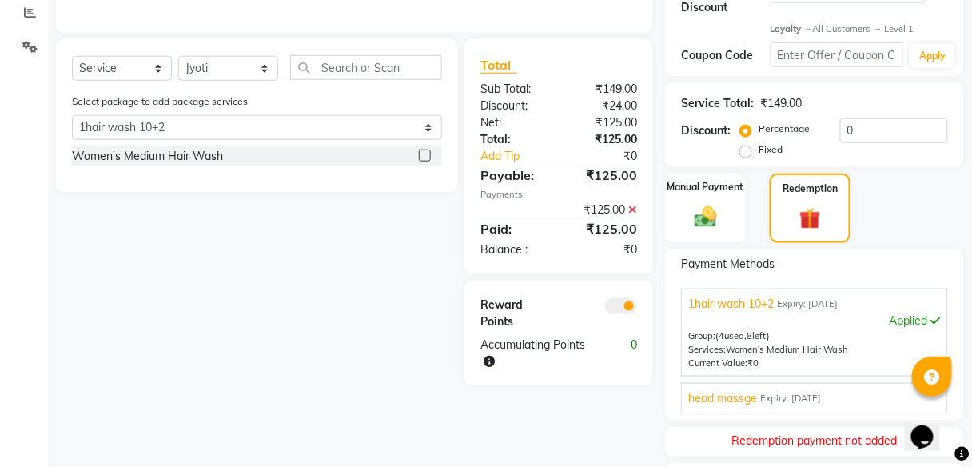
scroll to position [476, 0]
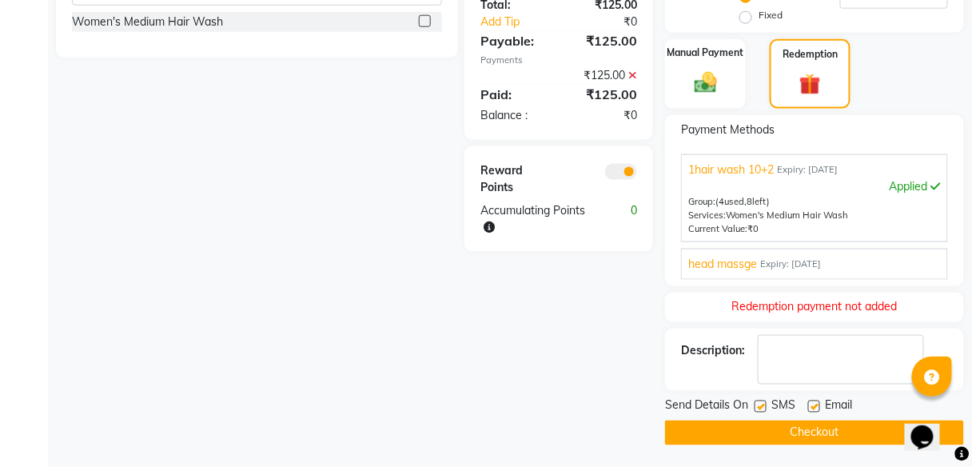
click at [786, 431] on button "Checkout" at bounding box center [814, 432] width 299 height 25
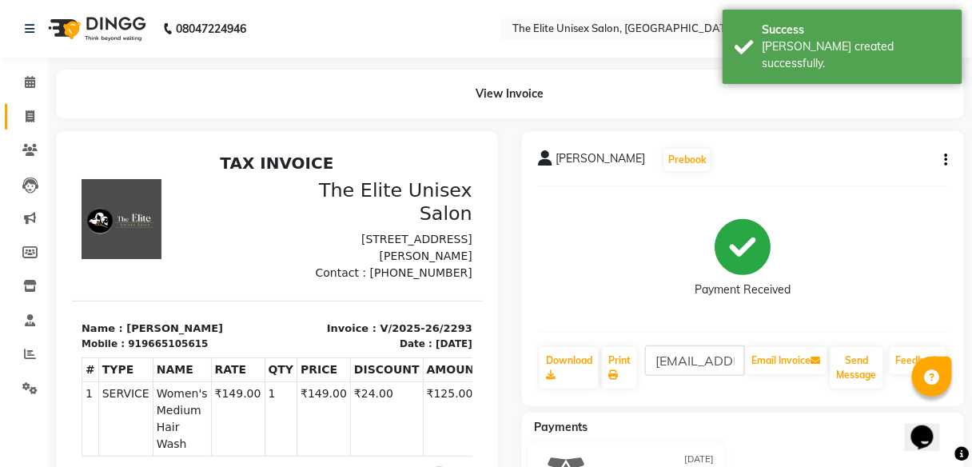
click at [33, 106] on link "Invoice" at bounding box center [24, 117] width 38 height 26
select select "7086"
select select "service"
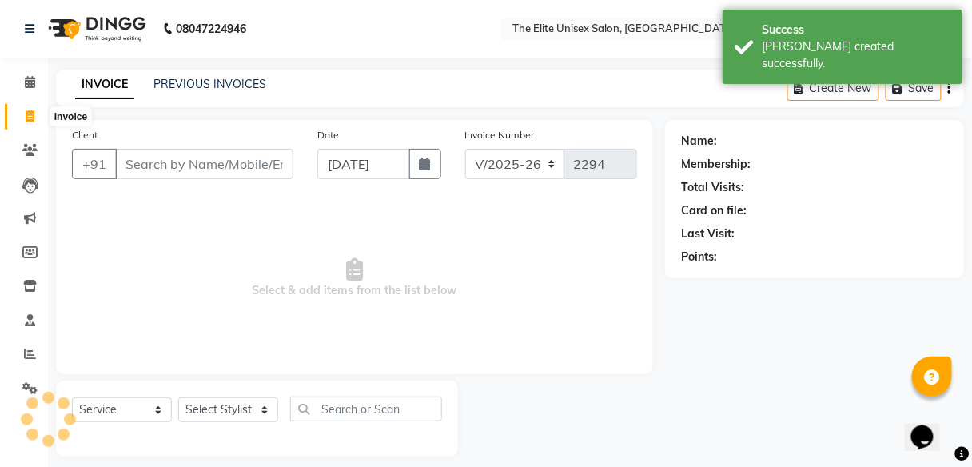
scroll to position [13, 0]
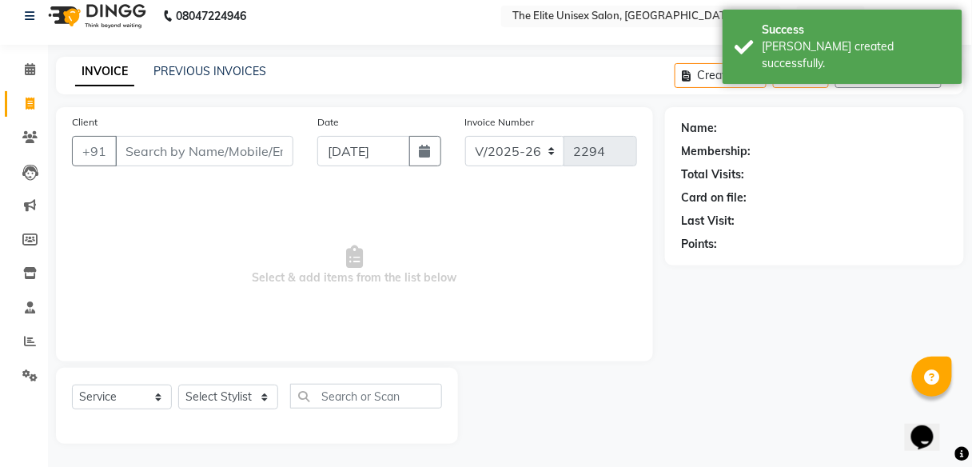
click at [166, 165] on div "Client +91" at bounding box center [182, 146] width 245 height 66
click at [166, 155] on input "Client" at bounding box center [204, 151] width 178 height 30
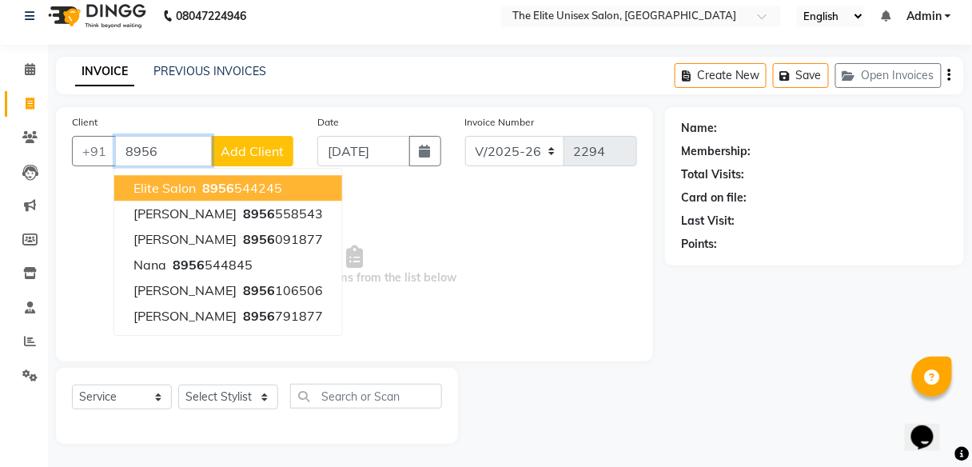
click at [192, 189] on span "elite salon" at bounding box center [164, 188] width 62 height 16
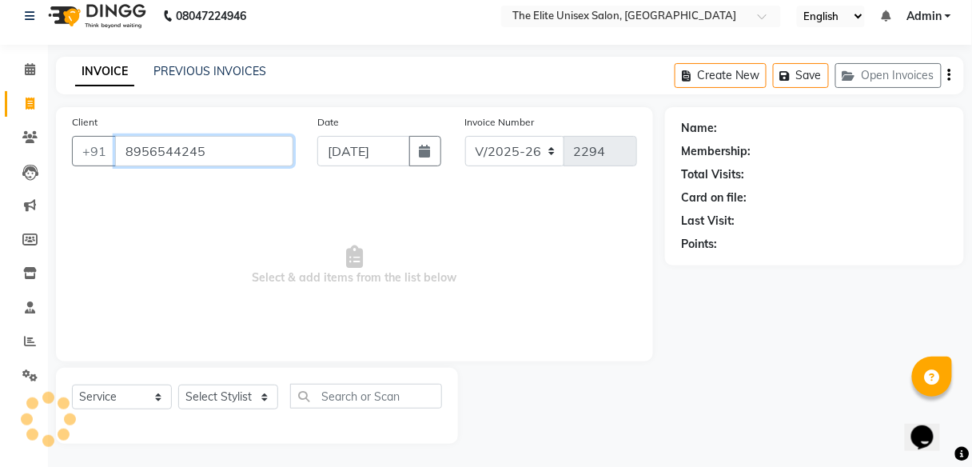
type input "8956544245"
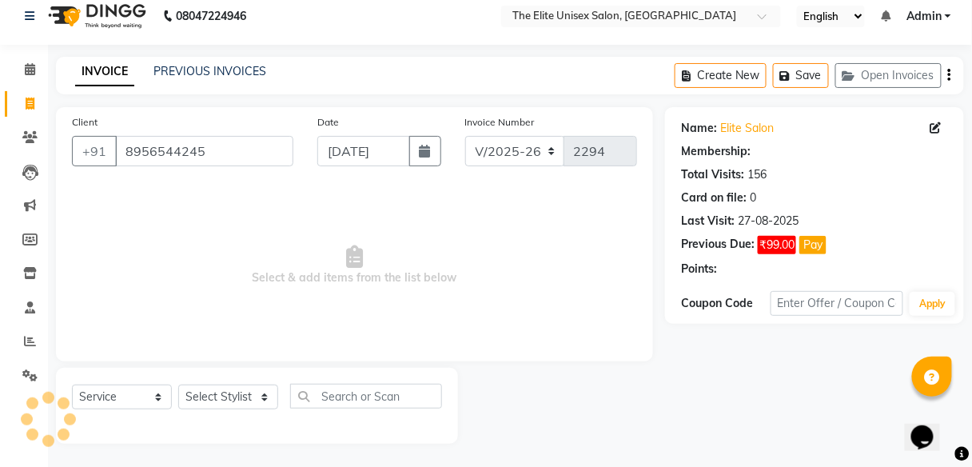
select select "1: Object"
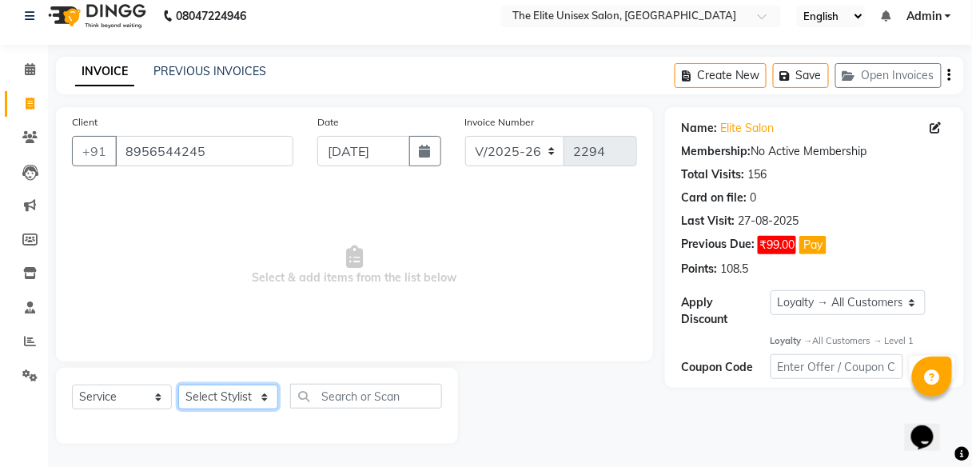
drag, startPoint x: 229, startPoint y: 400, endPoint x: 199, endPoint y: 372, distance: 40.7
click at [199, 372] on div "Select Service Product Membership Package Voucher Prepaid Gift Card Select Styl…" at bounding box center [257, 406] width 402 height 76
select select "85942"
click at [178, 384] on select "Select Stylist [PERSON_NAME] Sunny" at bounding box center [228, 396] width 100 height 25
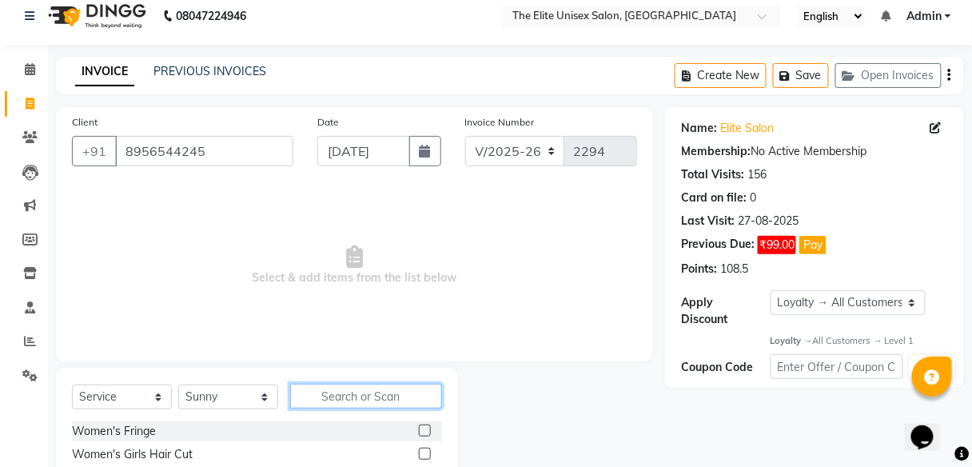
click at [366, 400] on input "text" at bounding box center [366, 396] width 152 height 25
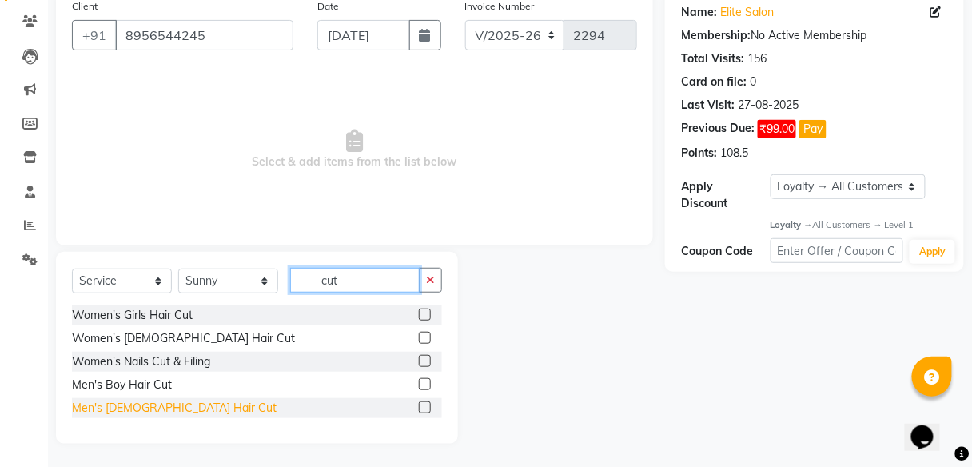
type input "cut"
click at [141, 406] on div "Men's [DEMOGRAPHIC_DATA] Hair Cut" at bounding box center [174, 408] width 205 height 17
checkbox input "false"
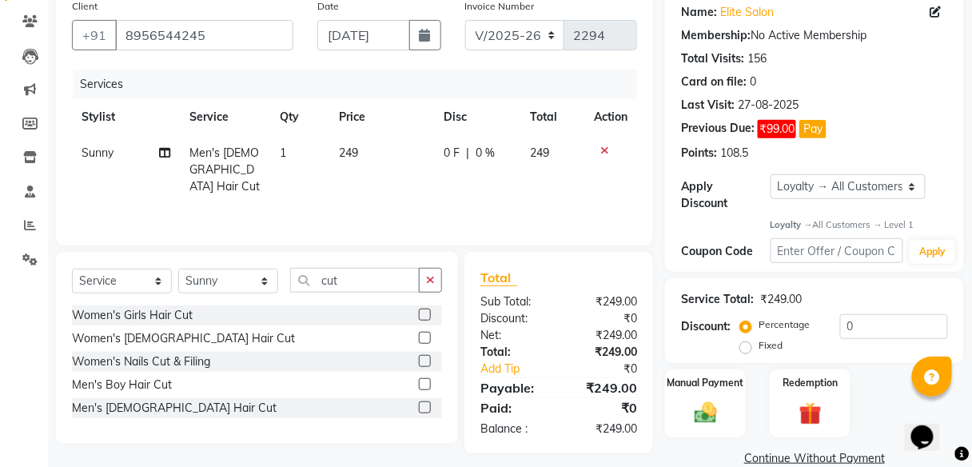
click at [463, 152] on div "0 F | 0 %" at bounding box center [477, 153] width 67 height 17
select select "85942"
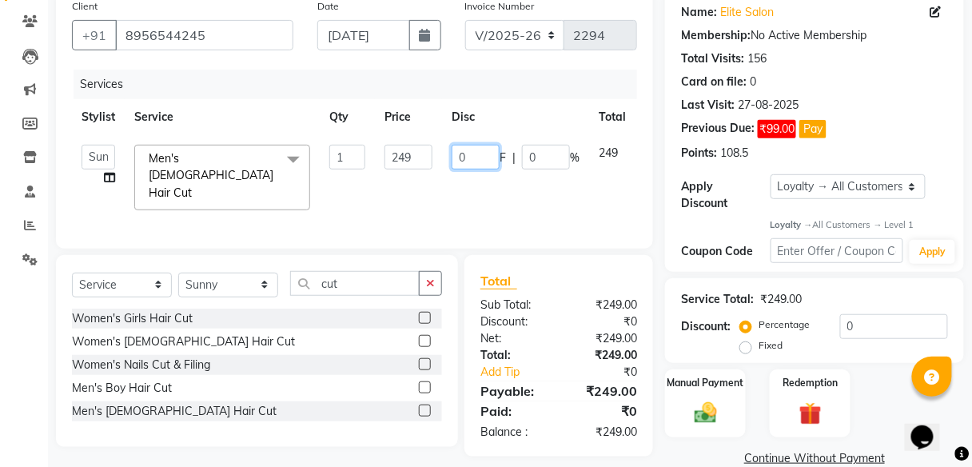
click at [477, 153] on input "0" at bounding box center [476, 157] width 48 height 25
type input "099"
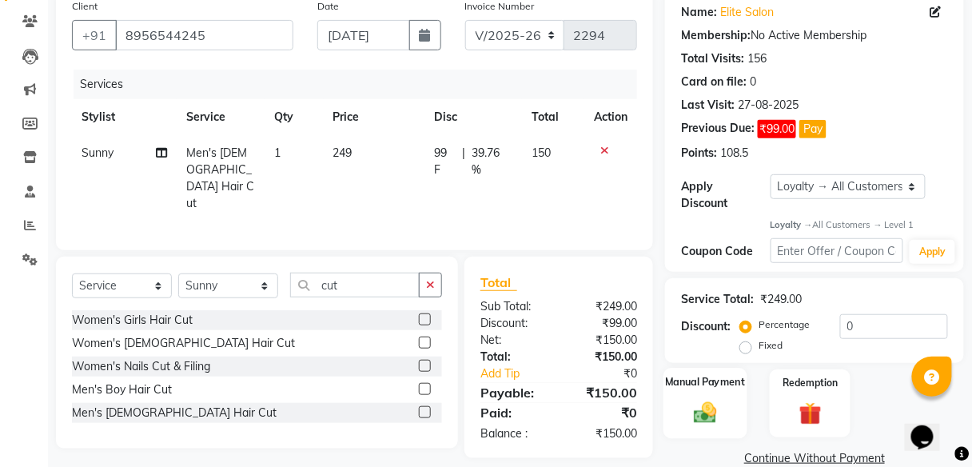
click at [698, 408] on img at bounding box center [706, 413] width 38 height 27
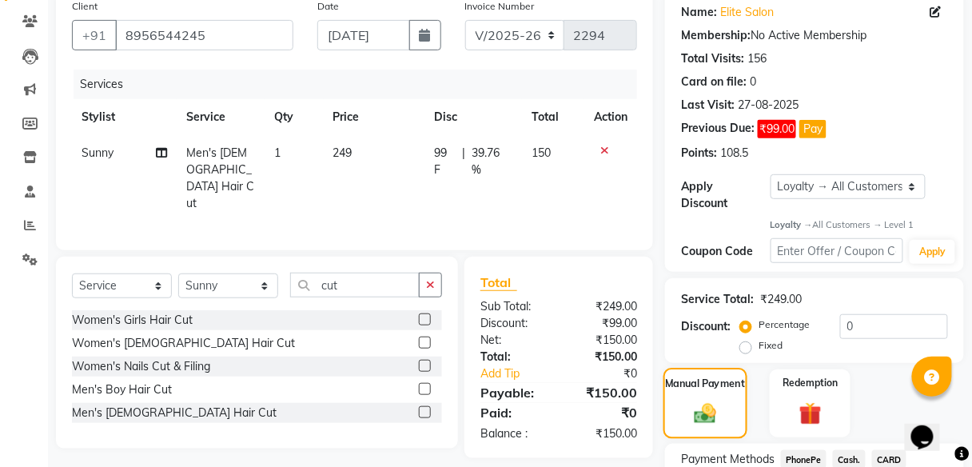
scroll to position [258, 0]
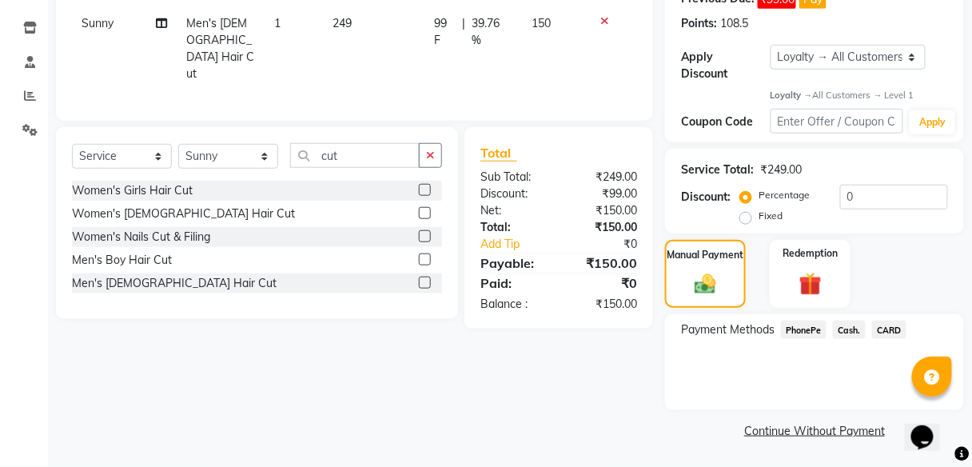
click at [804, 332] on span "PhonePe" at bounding box center [804, 330] width 46 height 18
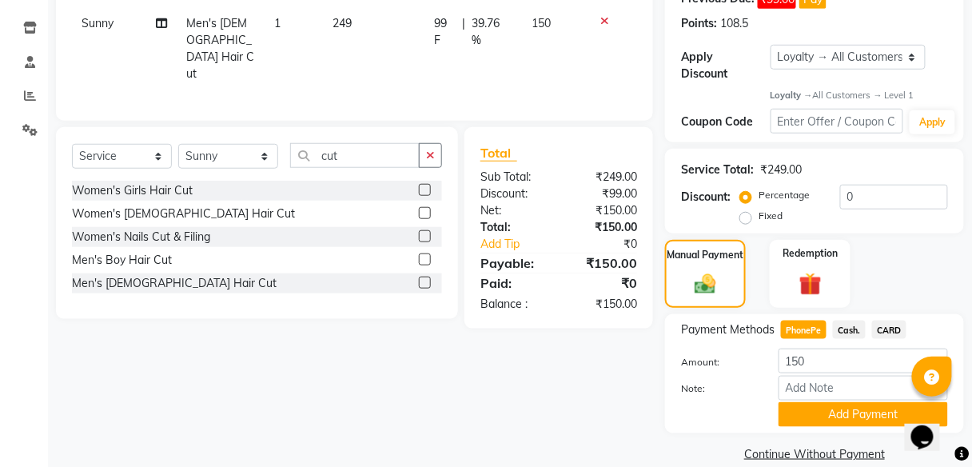
scroll to position [281, 0]
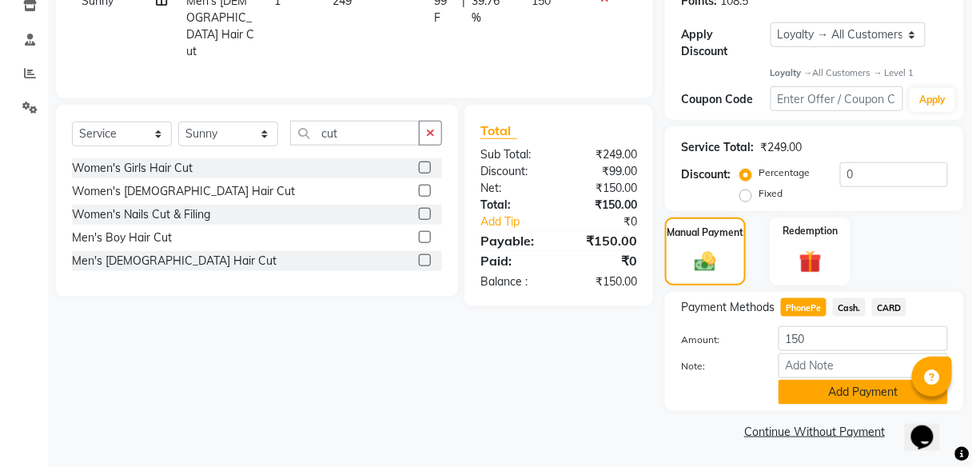
click at [814, 383] on button "Add Payment" at bounding box center [862, 392] width 169 height 25
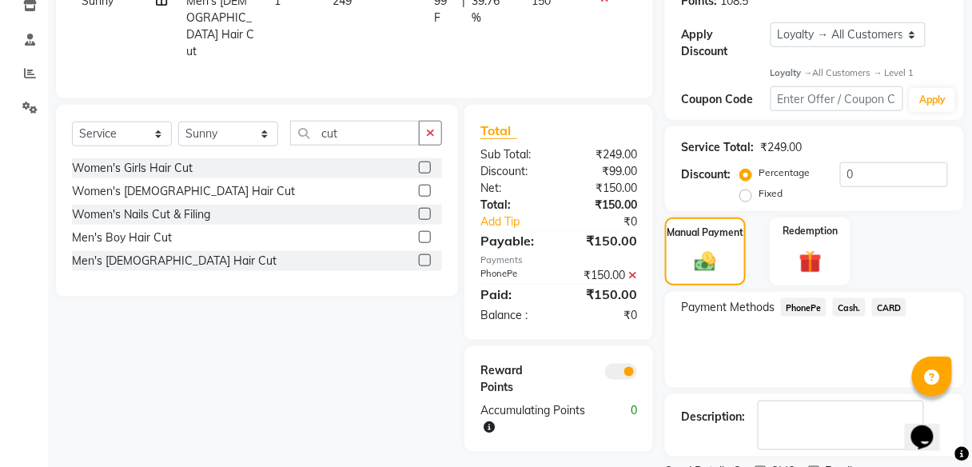
scroll to position [347, 0]
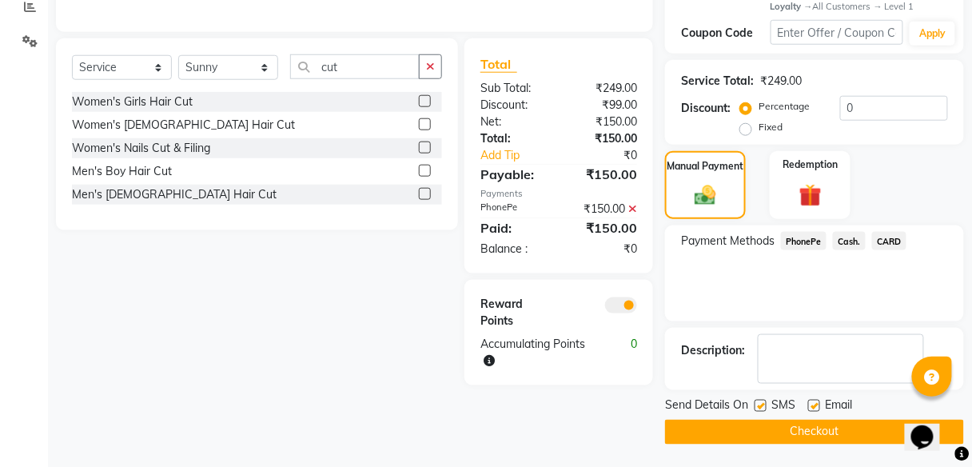
click at [804, 427] on button "Checkout" at bounding box center [814, 432] width 299 height 25
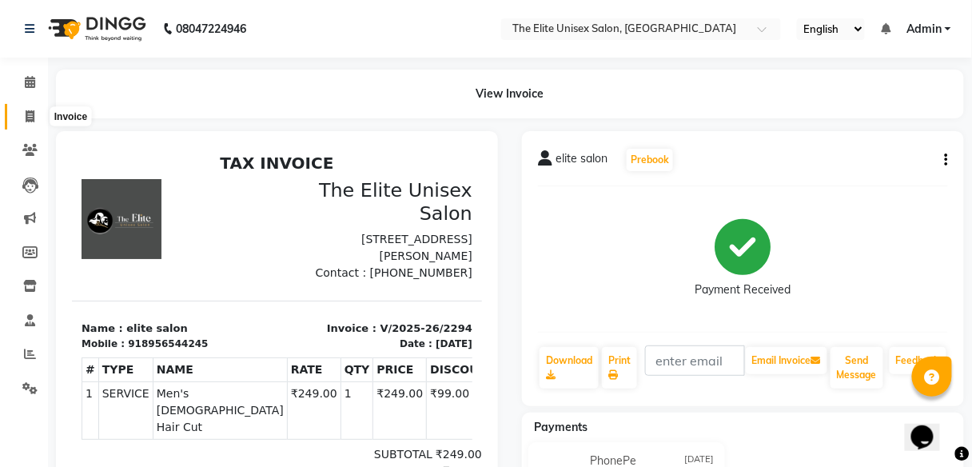
click at [26, 119] on icon at bounding box center [30, 116] width 9 height 12
select select "service"
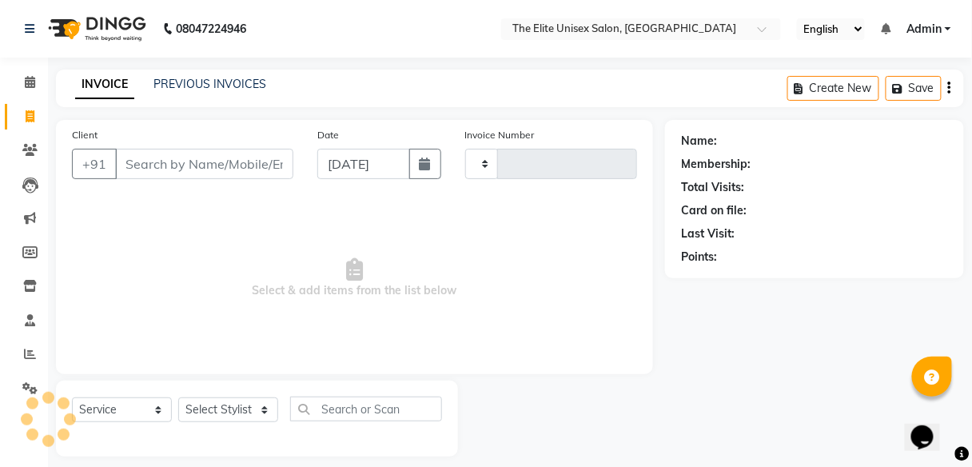
type input "2295"
select select "7086"
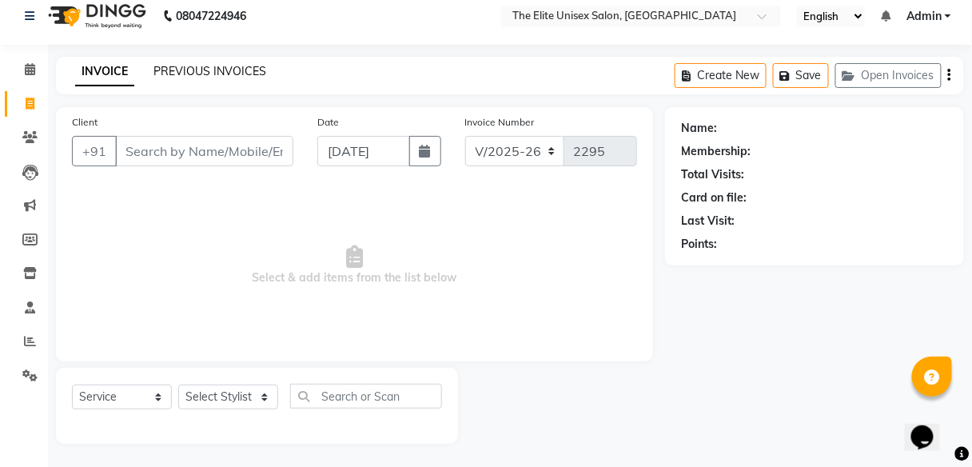
click at [218, 70] on link "PREVIOUS INVOICES" at bounding box center [209, 71] width 113 height 14
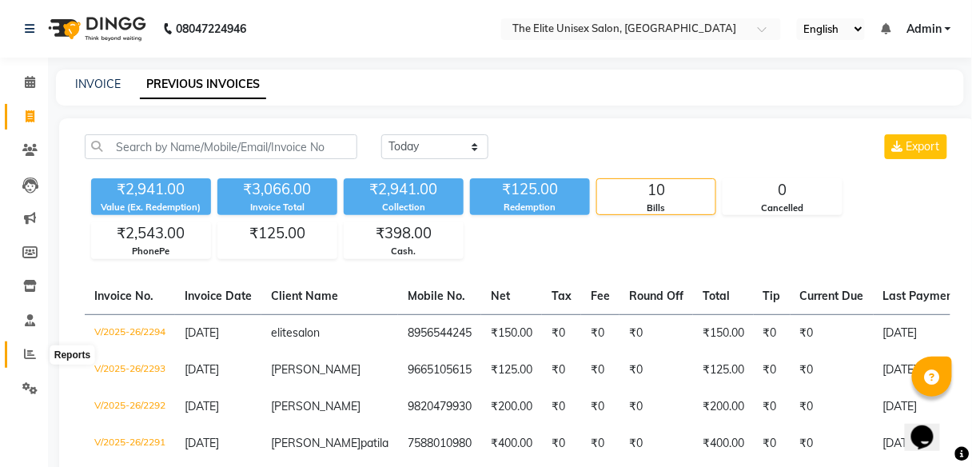
click at [26, 360] on icon at bounding box center [30, 354] width 12 height 12
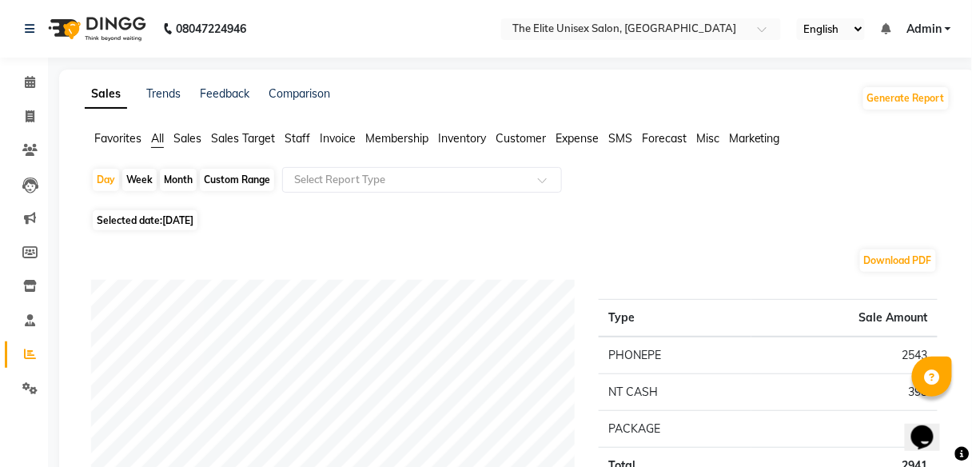
click at [156, 136] on span "All" at bounding box center [157, 138] width 13 height 14
click at [230, 177] on div "Custom Range" at bounding box center [237, 180] width 74 height 22
select select "9"
select select "2025"
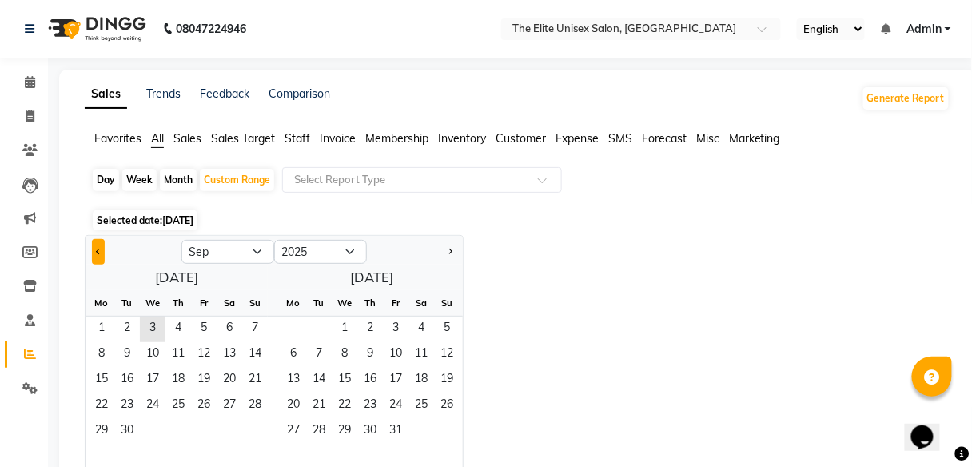
click at [102, 249] on button "Previous month" at bounding box center [98, 252] width 13 height 26
select select "8"
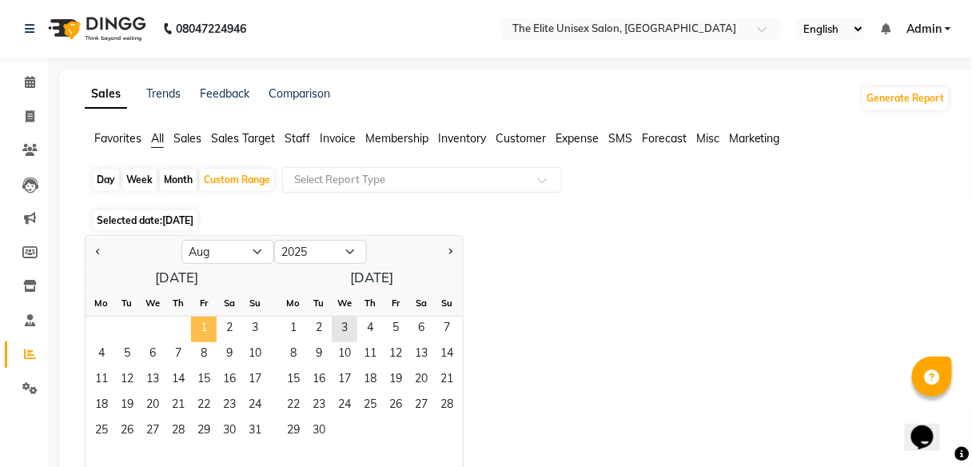
click at [198, 320] on span "1" at bounding box center [204, 330] width 26 height 26
click at [260, 426] on span "31" at bounding box center [255, 432] width 26 height 26
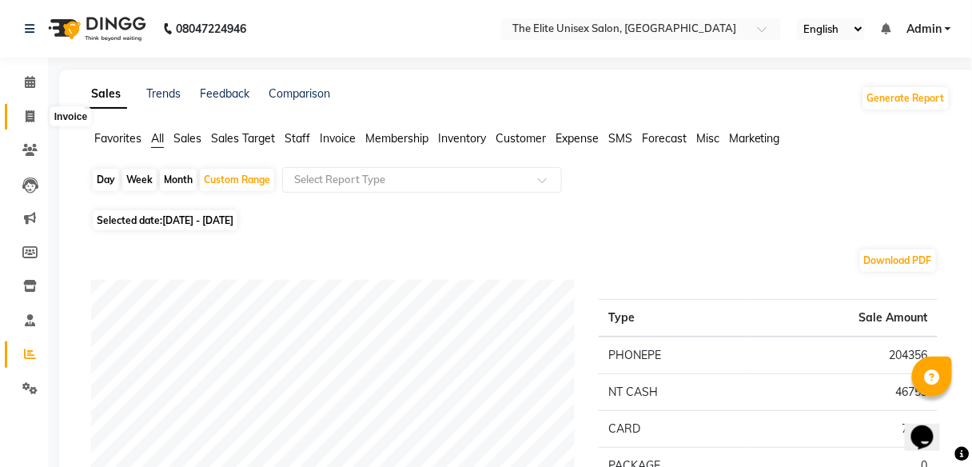
click at [30, 115] on icon at bounding box center [30, 116] width 9 height 12
select select "7086"
select select "service"
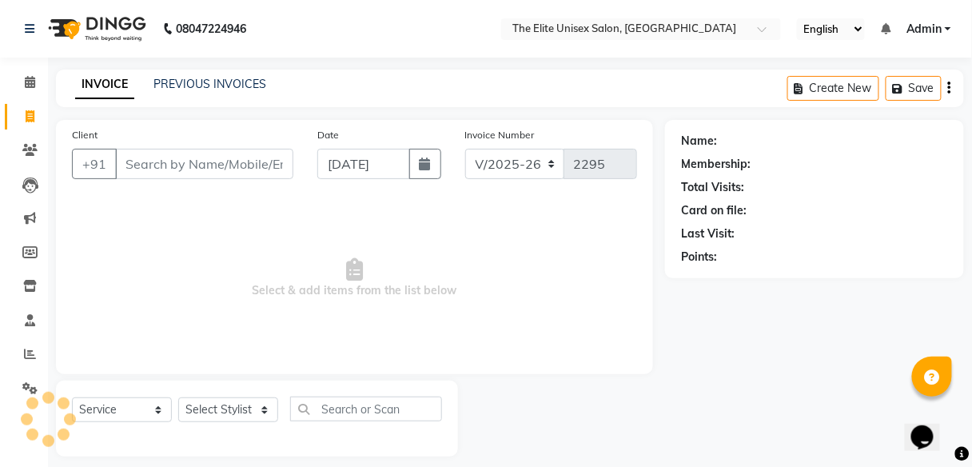
scroll to position [13, 0]
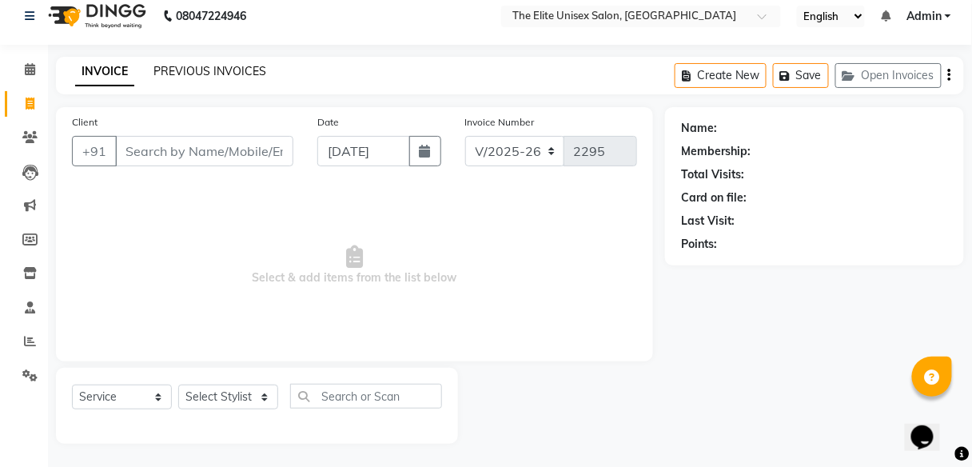
click at [189, 73] on link "PREVIOUS INVOICES" at bounding box center [209, 71] width 113 height 14
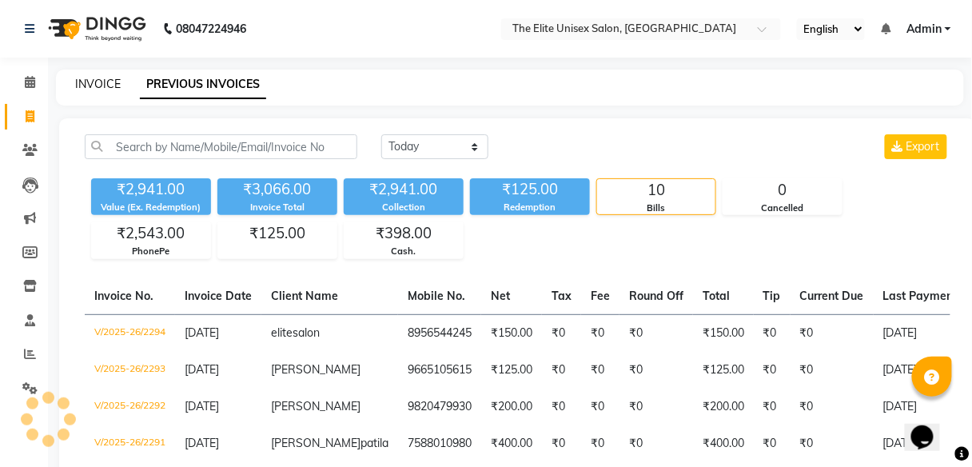
click at [98, 90] on link "INVOICE" at bounding box center [98, 84] width 46 height 14
select select "7086"
select select "service"
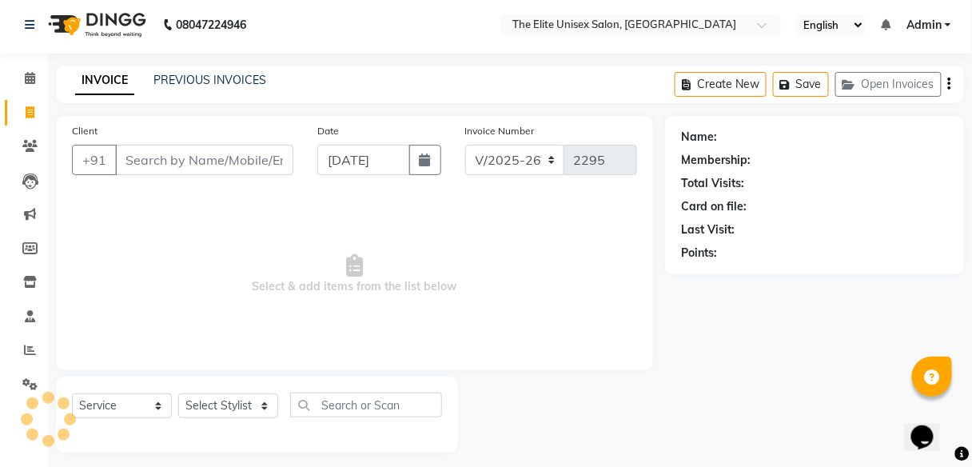
scroll to position [13, 0]
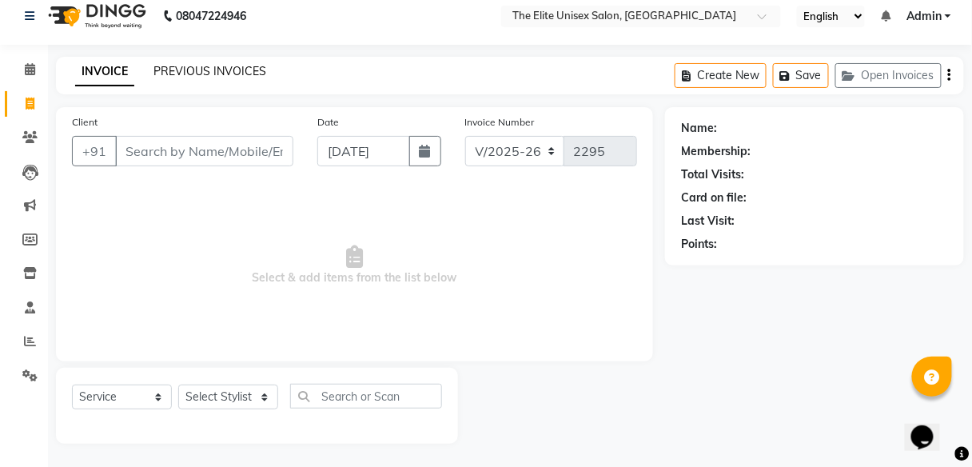
click at [216, 73] on link "PREVIOUS INVOICES" at bounding box center [209, 71] width 113 height 14
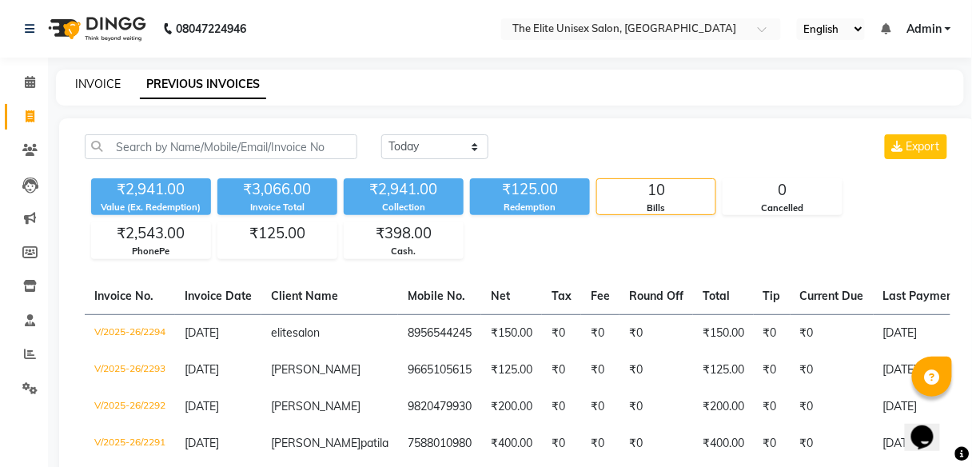
click at [95, 86] on link "INVOICE" at bounding box center [98, 84] width 46 height 14
select select "service"
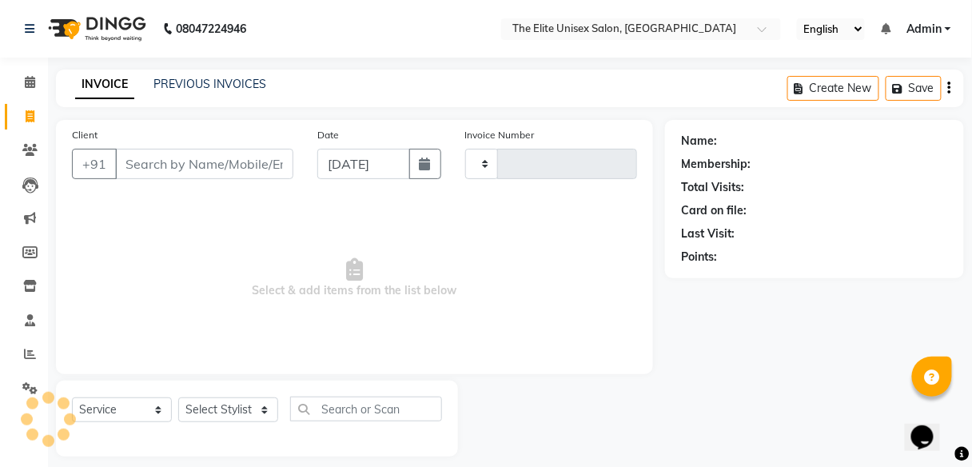
scroll to position [13, 0]
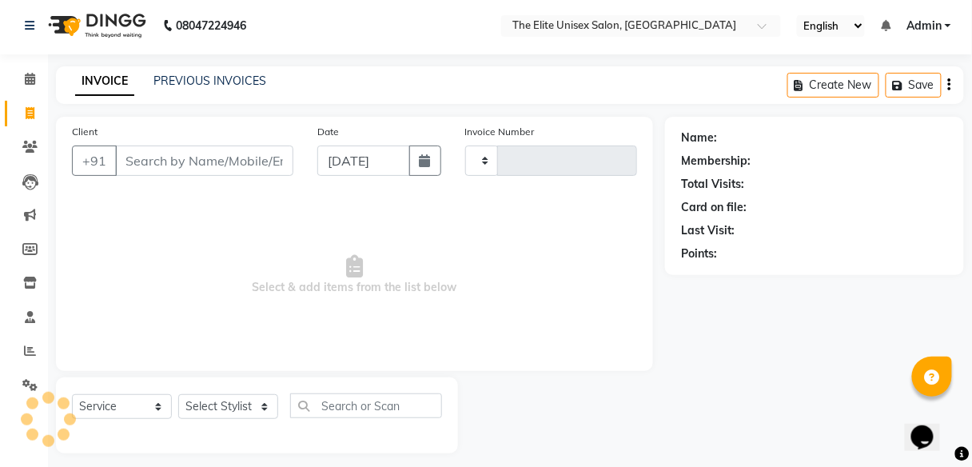
type input "2295"
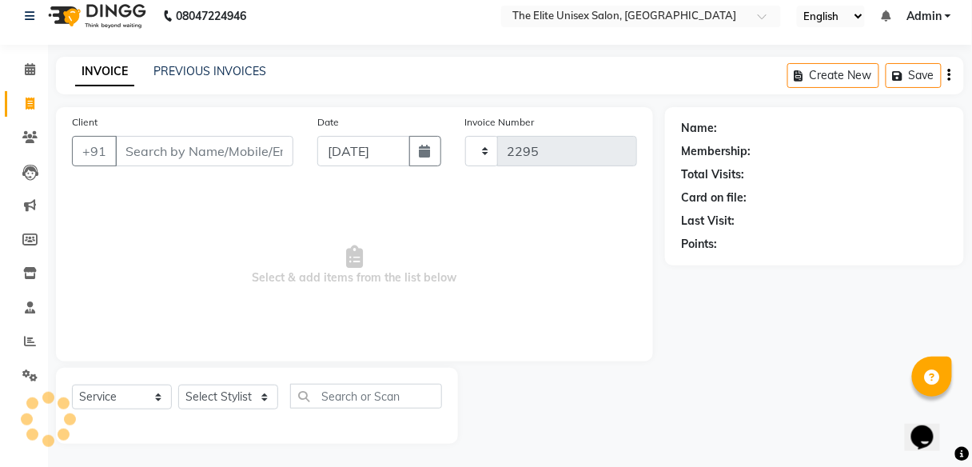
select select "7086"
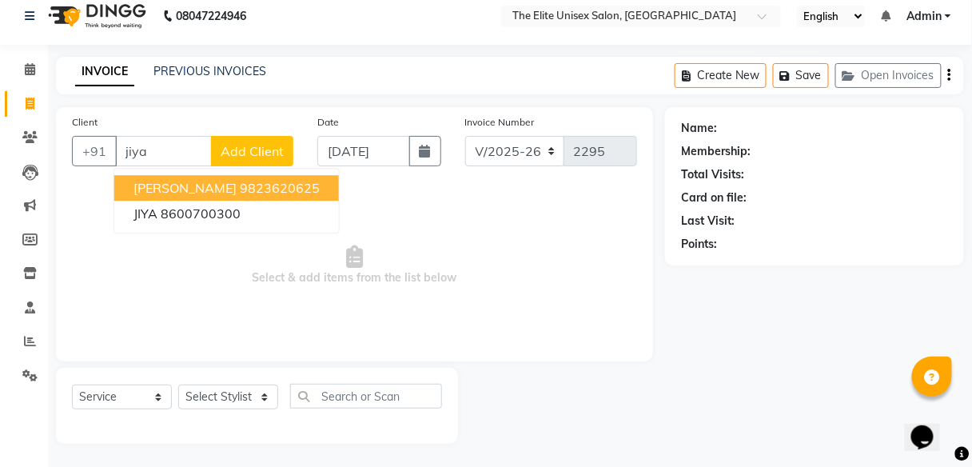
click at [240, 182] on ngb-highlight "9823620625" at bounding box center [280, 188] width 80 height 16
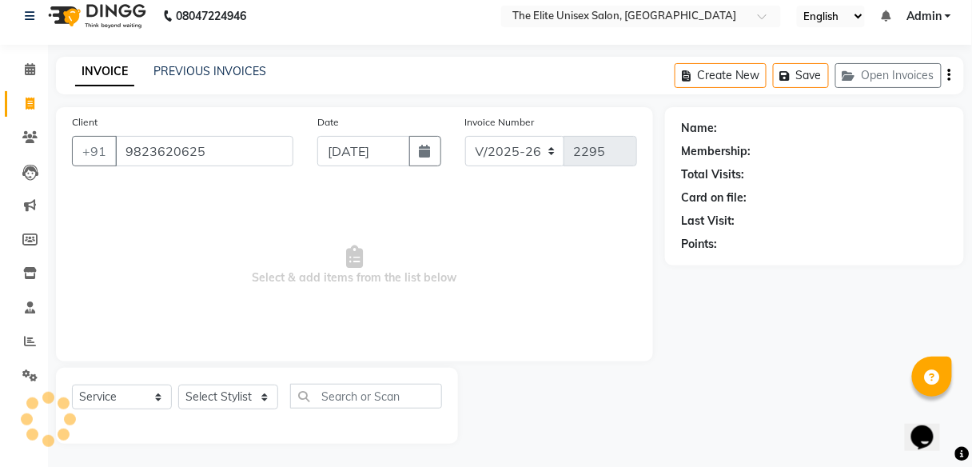
type input "9823620625"
select select "1: Object"
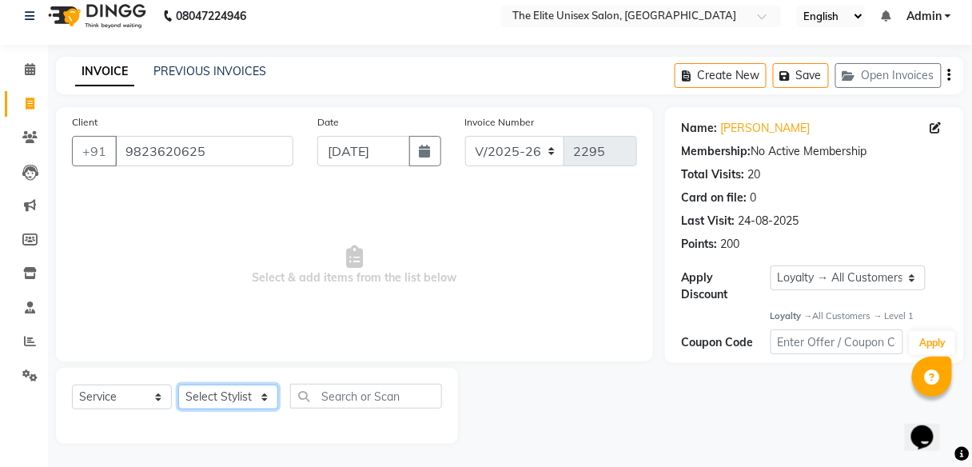
click at [236, 393] on select "Select Stylist [PERSON_NAME] Sunny" at bounding box center [228, 396] width 100 height 25
select select "59551"
click at [178, 384] on select "Select Stylist [PERSON_NAME] Sunny" at bounding box center [228, 396] width 100 height 25
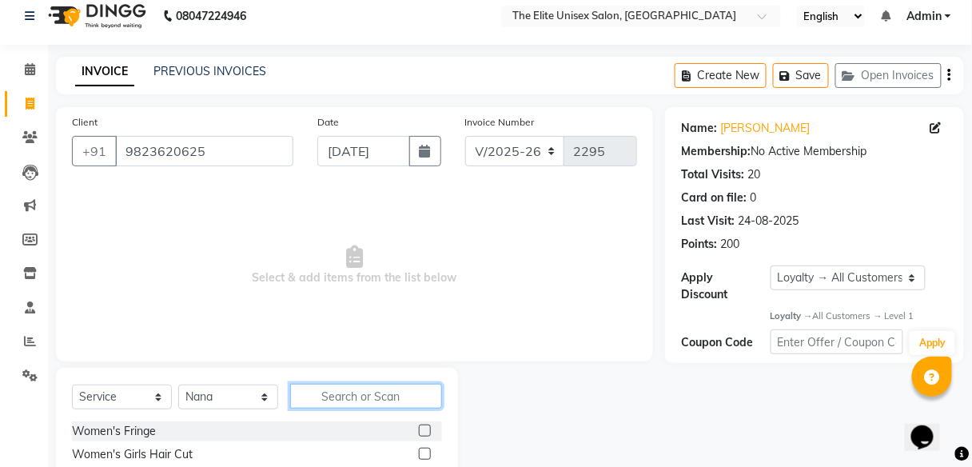
click at [375, 396] on input "text" at bounding box center [366, 396] width 152 height 25
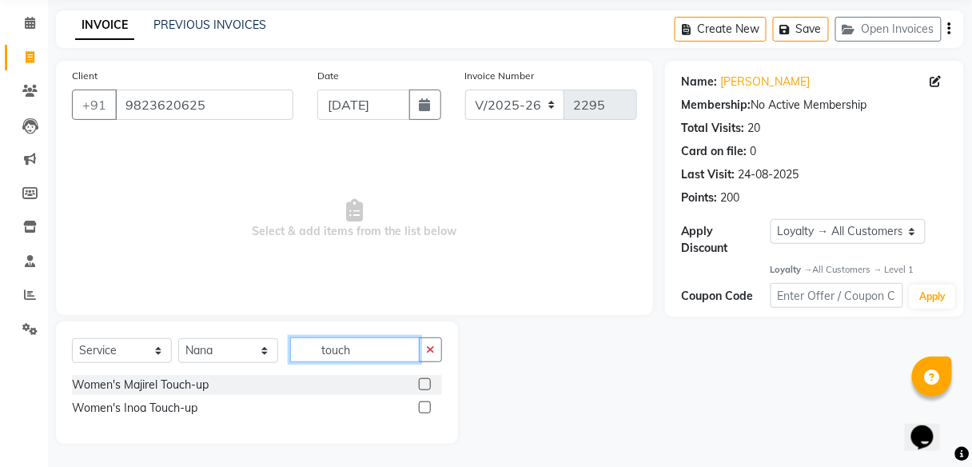
type input "touch"
click at [423, 380] on label at bounding box center [425, 384] width 12 height 12
click at [423, 380] on input "checkbox" at bounding box center [424, 385] width 10 height 10
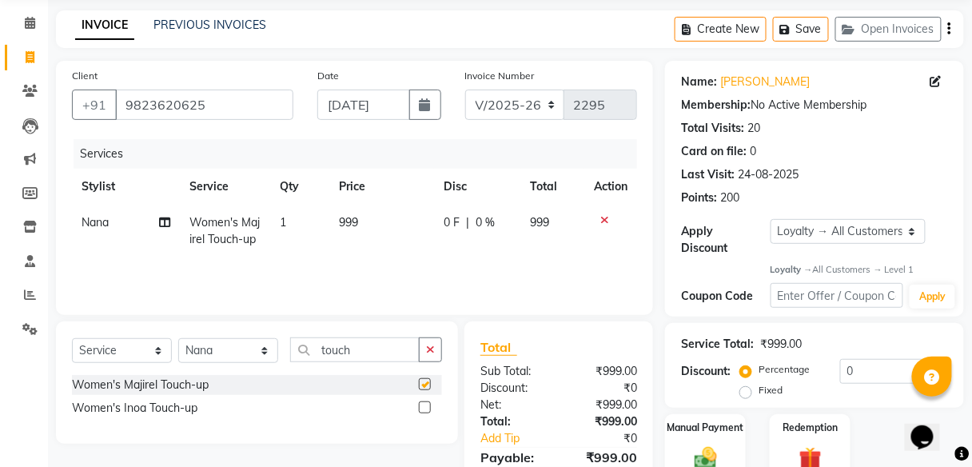
checkbox input "false"
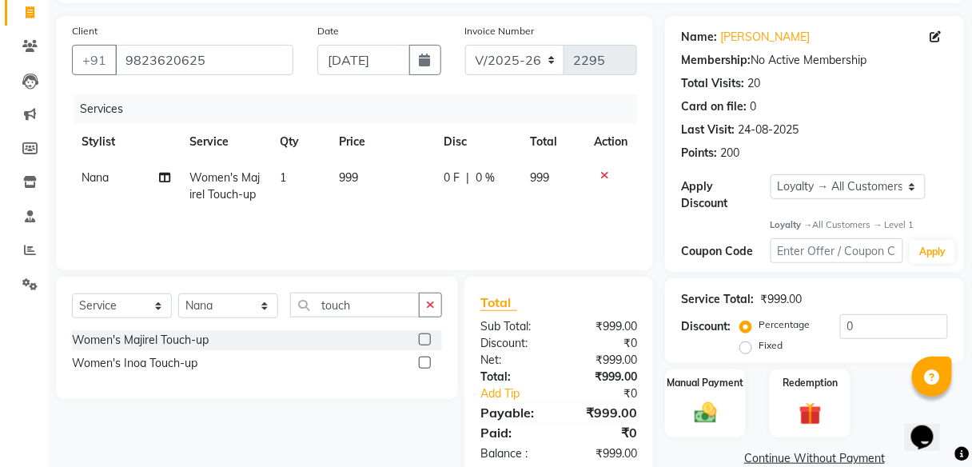
scroll to position [137, 0]
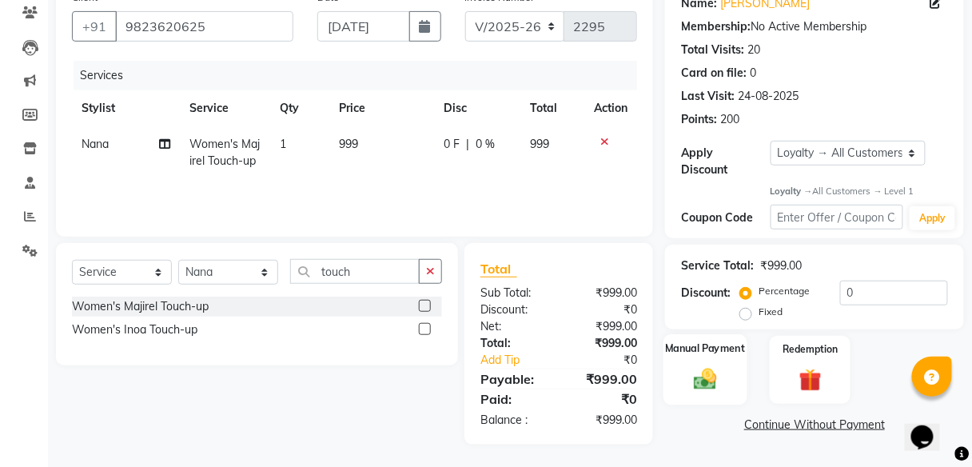
click at [712, 360] on div "Manual Payment" at bounding box center [705, 370] width 84 height 70
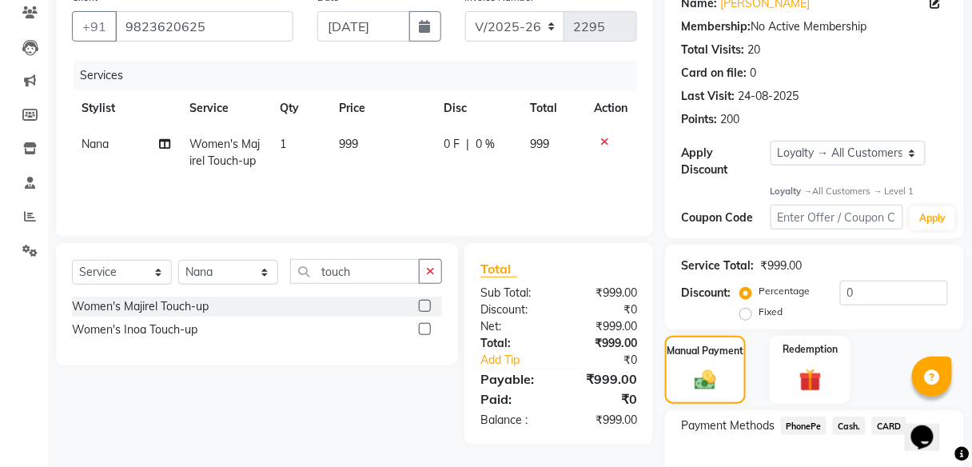
click at [807, 422] on span "PhonePe" at bounding box center [804, 425] width 46 height 18
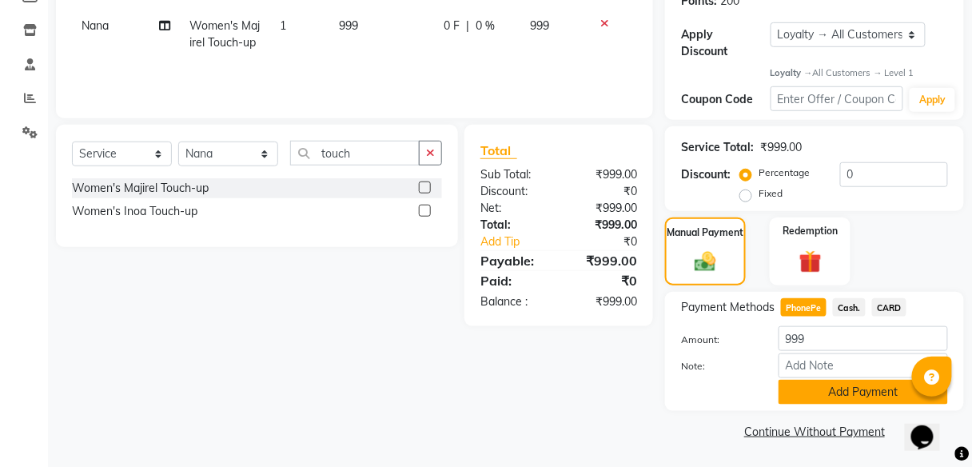
click at [848, 387] on button "Add Payment" at bounding box center [862, 392] width 169 height 25
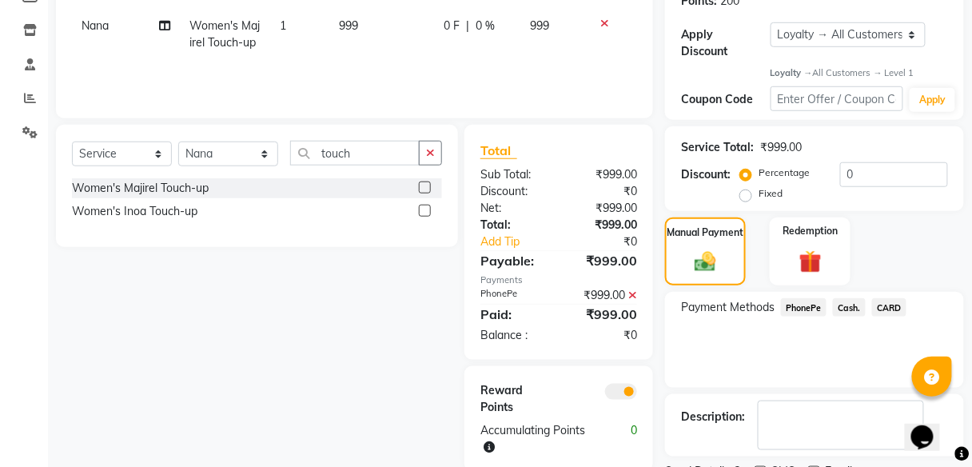
scroll to position [322, 0]
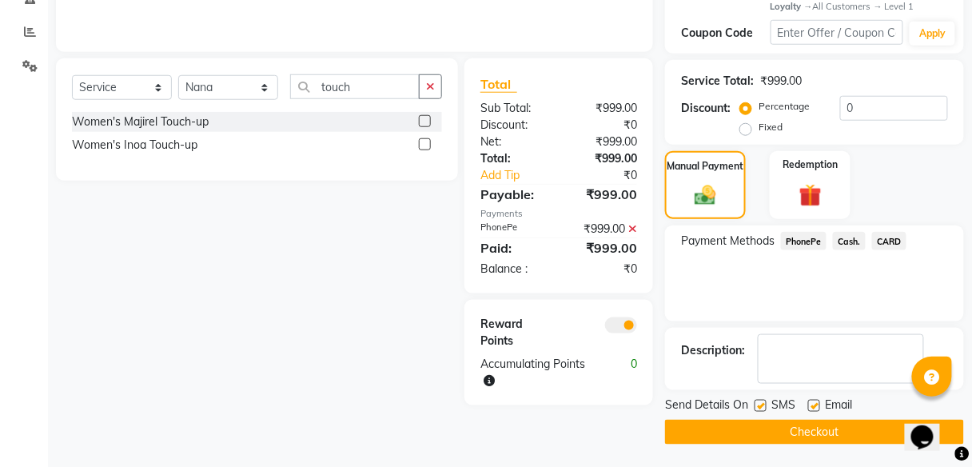
click at [806, 435] on button "Checkout" at bounding box center [814, 432] width 299 height 25
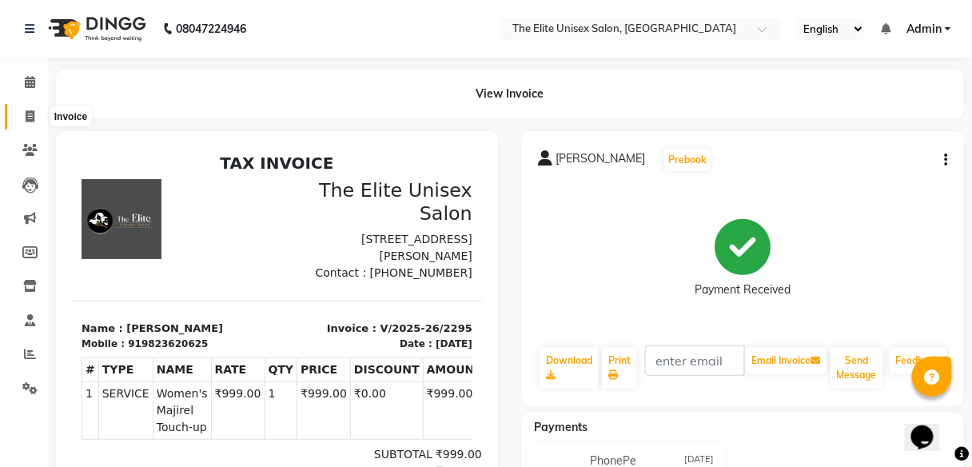
click at [26, 109] on span at bounding box center [30, 117] width 28 height 18
select select "7086"
select select "service"
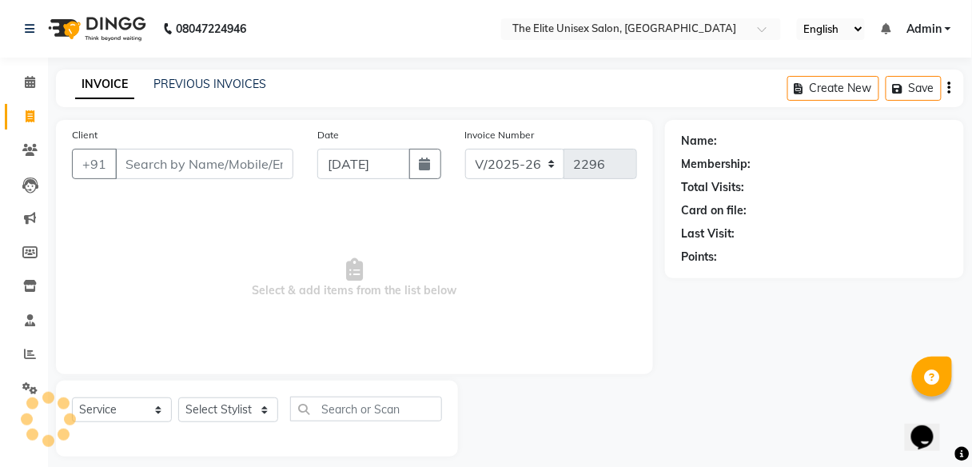
scroll to position [13, 0]
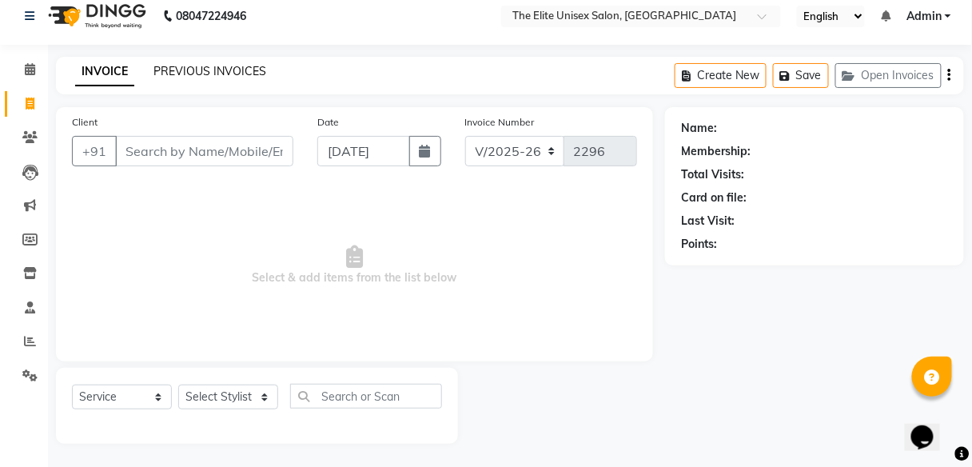
click at [210, 72] on link "PREVIOUS INVOICES" at bounding box center [209, 71] width 113 height 14
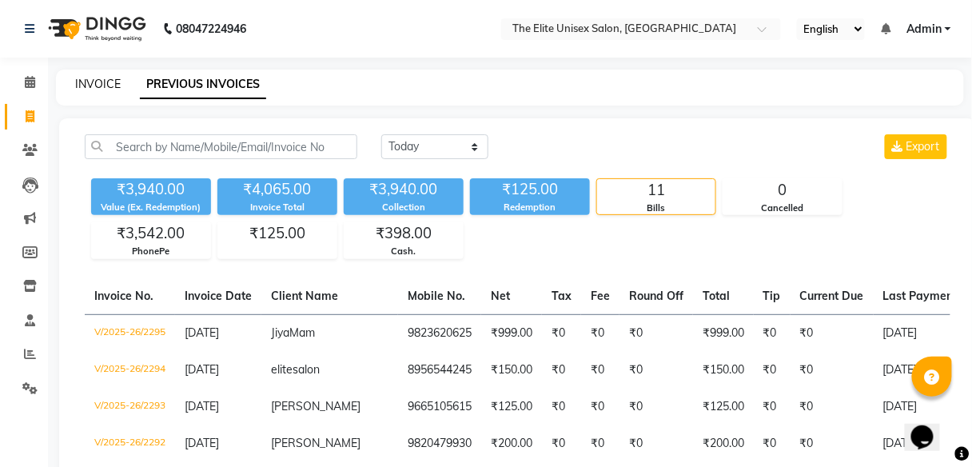
click at [99, 84] on link "INVOICE" at bounding box center [98, 84] width 46 height 14
select select "7086"
select select "service"
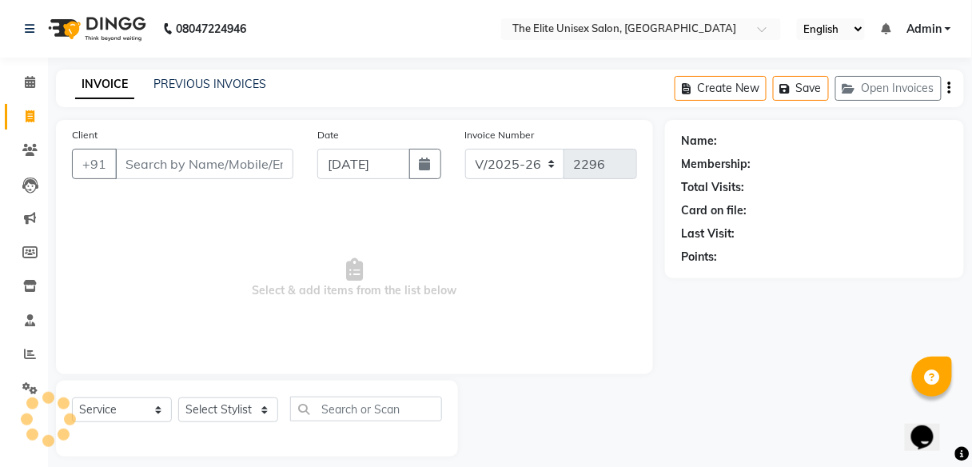
scroll to position [13, 0]
